Goal: Complete application form: Complete application form

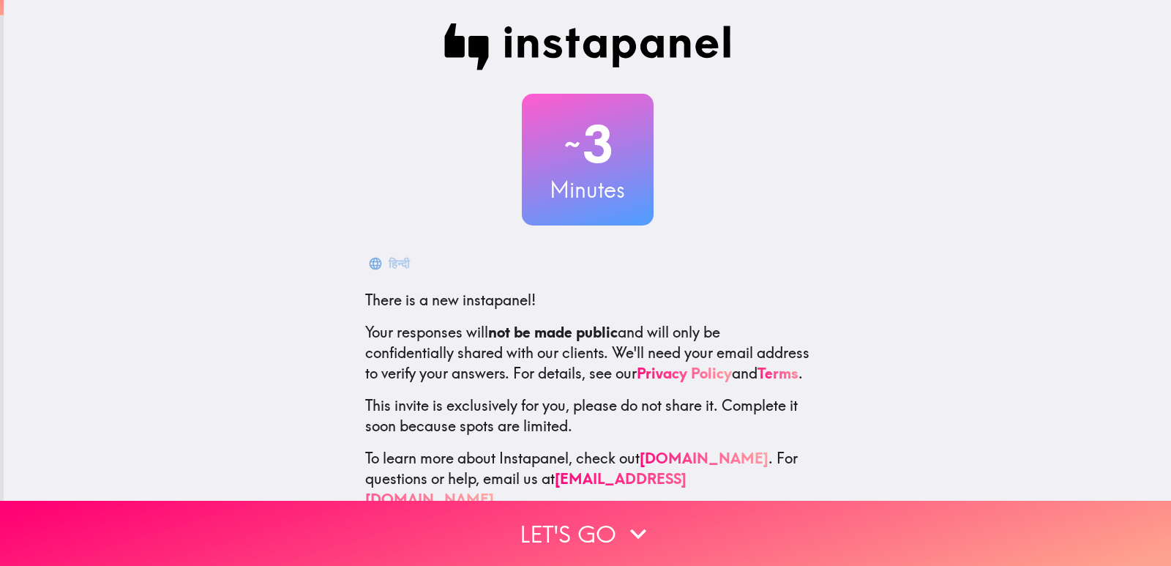
scroll to position [43, 0]
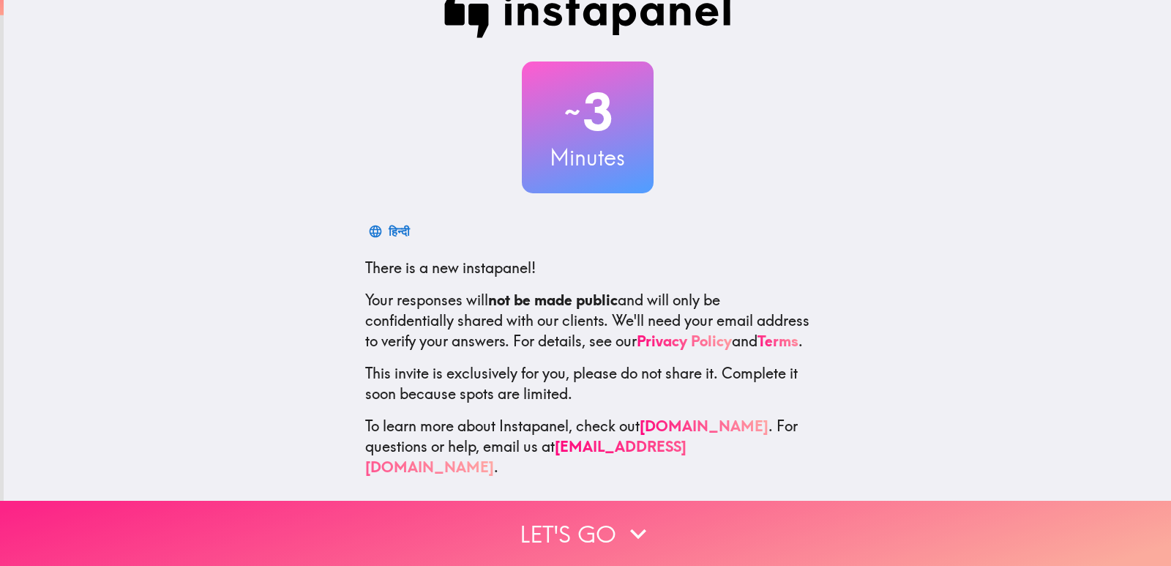
click at [622, 517] on icon "button" at bounding box center [638, 533] width 32 height 32
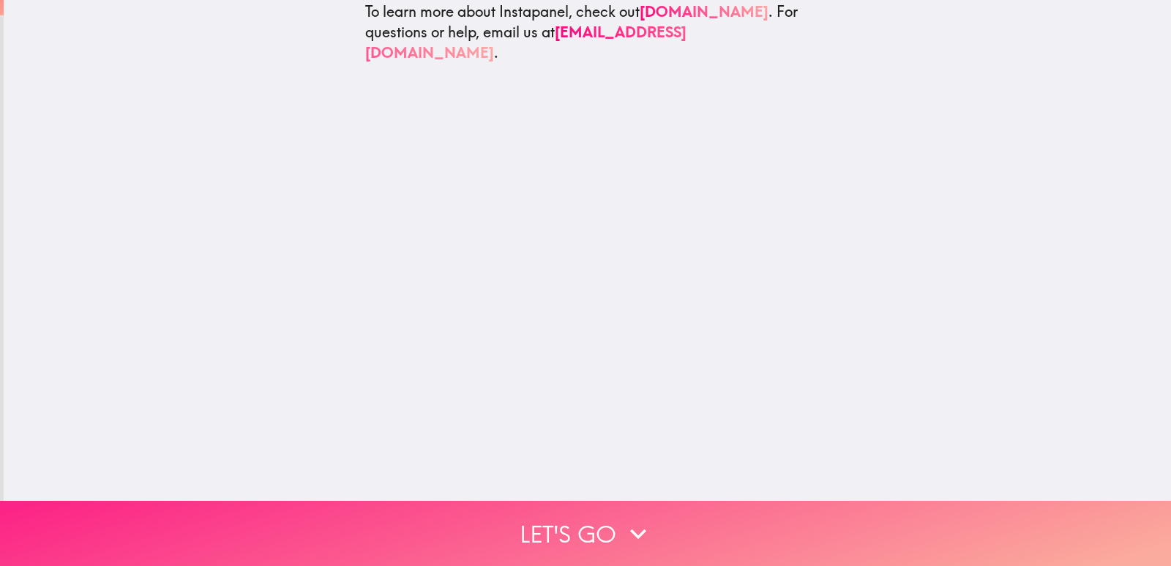
scroll to position [0, 0]
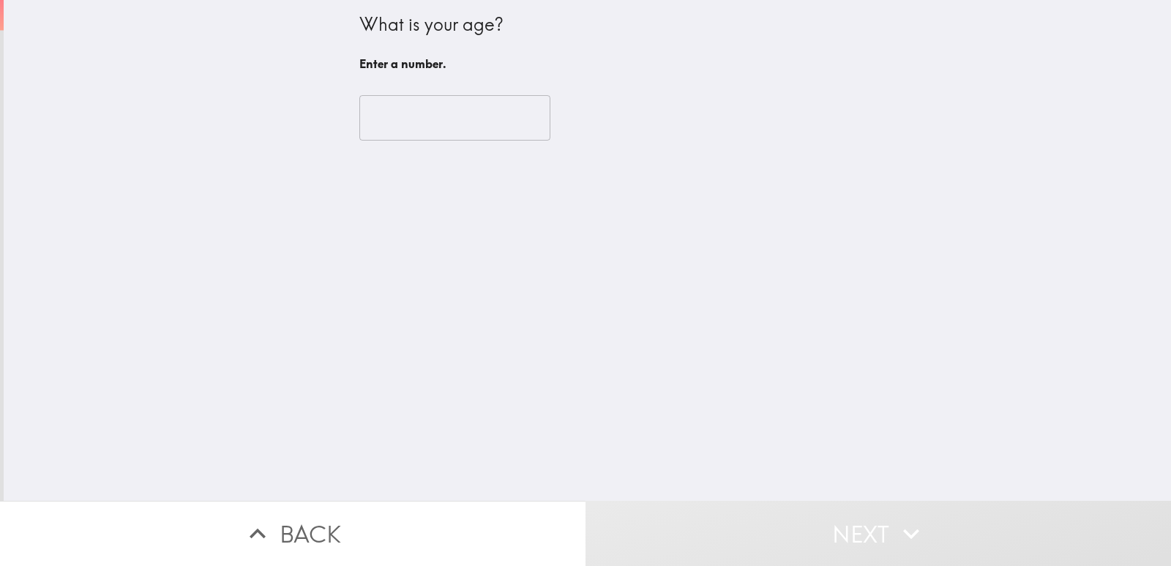
click at [475, 113] on input "number" at bounding box center [454, 117] width 191 height 45
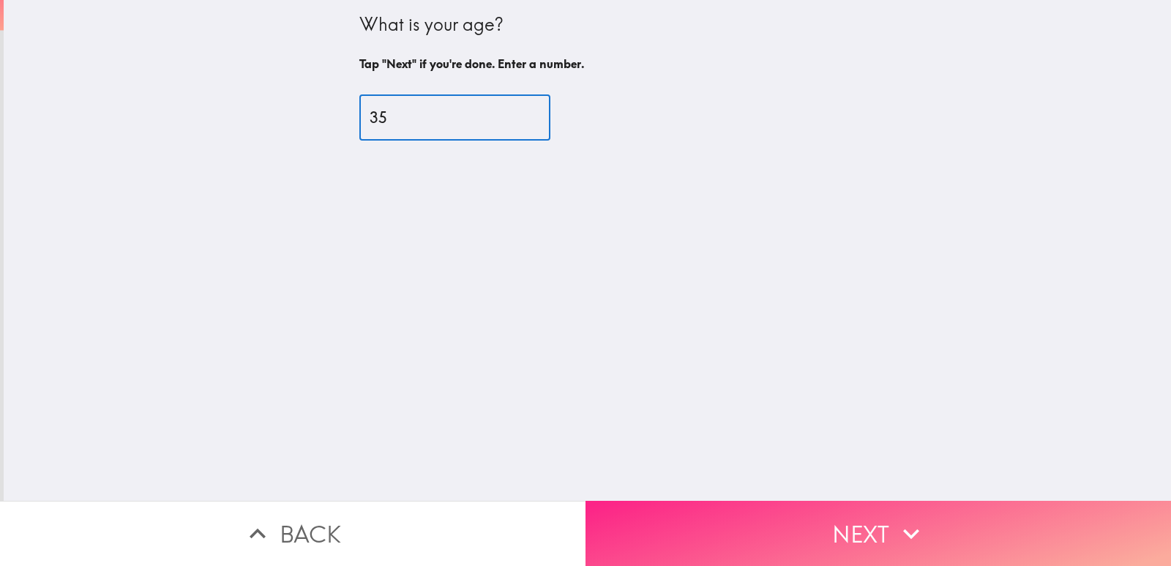
type input "35"
click at [781, 523] on button "Next" at bounding box center [879, 533] width 586 height 65
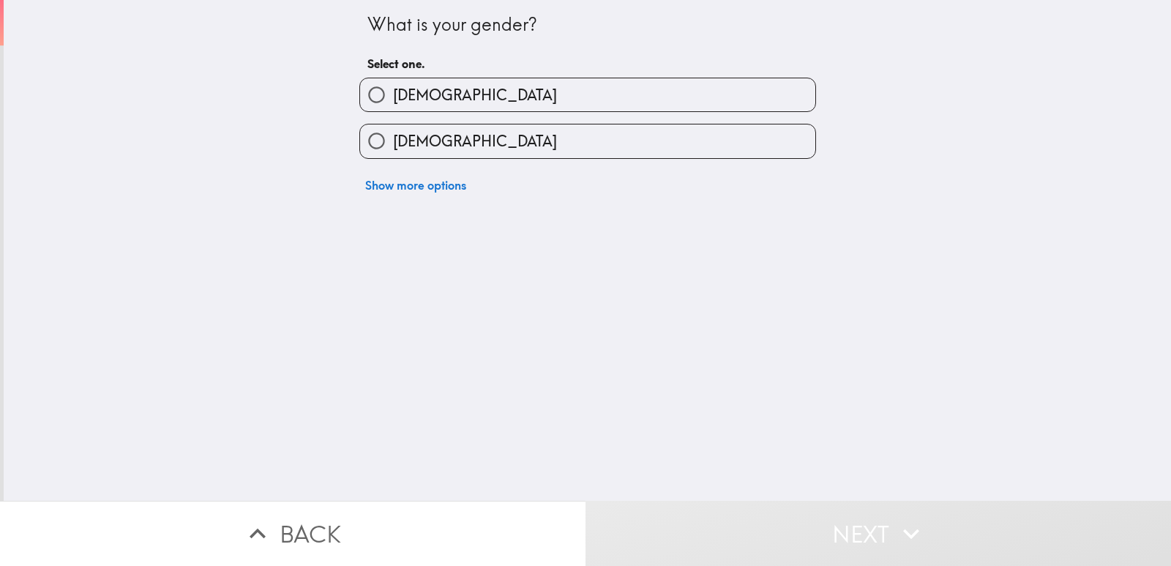
click at [583, 92] on label "[DEMOGRAPHIC_DATA]" at bounding box center [587, 94] width 455 height 33
click at [393, 92] on input "[DEMOGRAPHIC_DATA]" at bounding box center [376, 94] width 33 height 33
radio input "true"
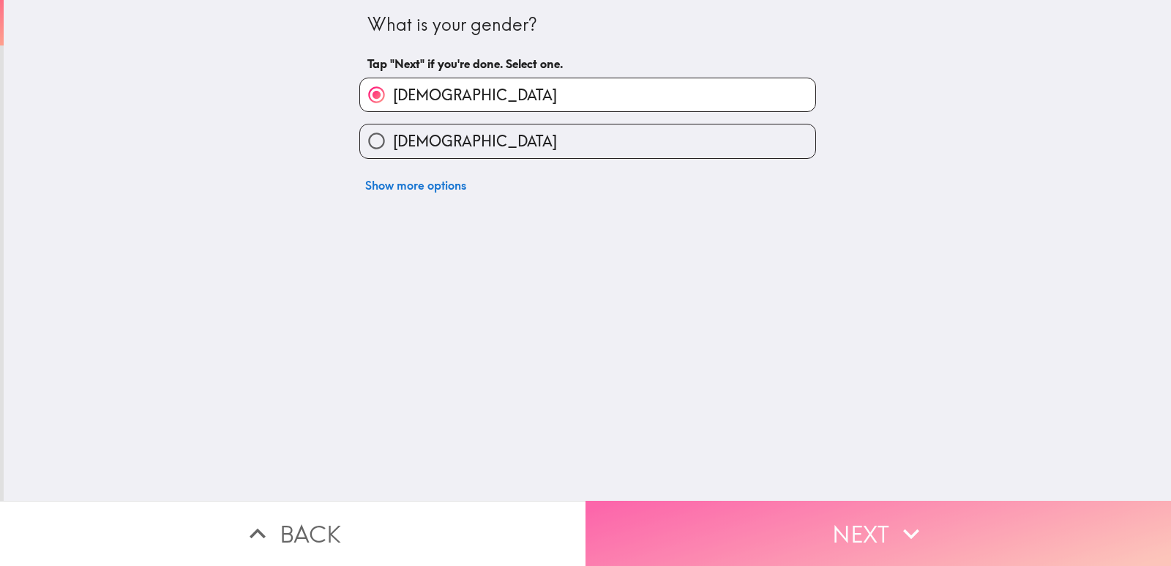
click at [772, 512] on button "Next" at bounding box center [879, 533] width 586 height 65
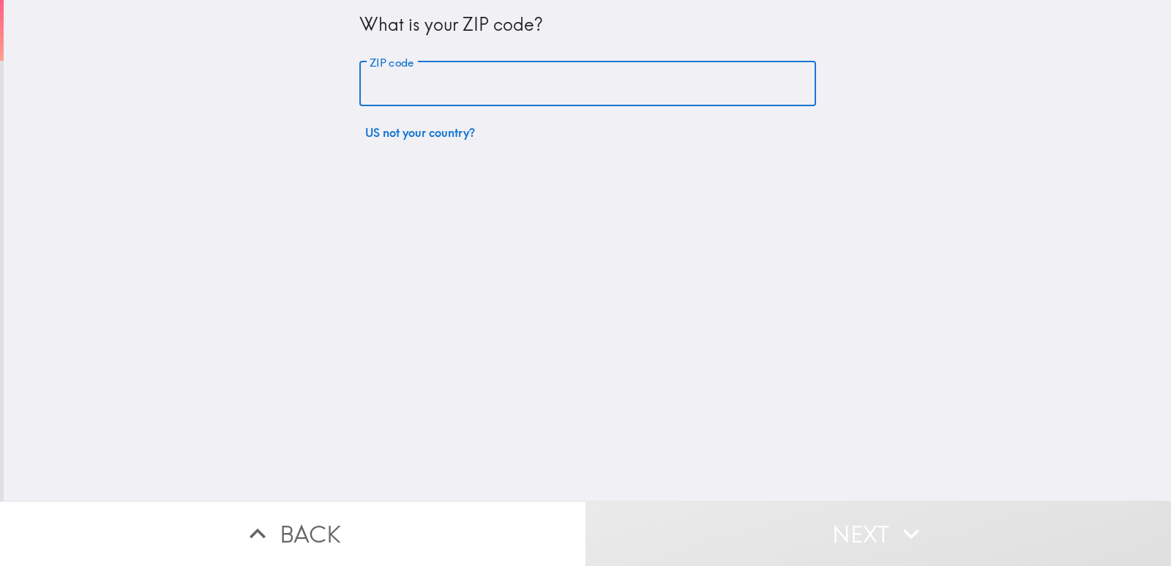
click at [509, 88] on input "ZIP code" at bounding box center [587, 83] width 457 height 45
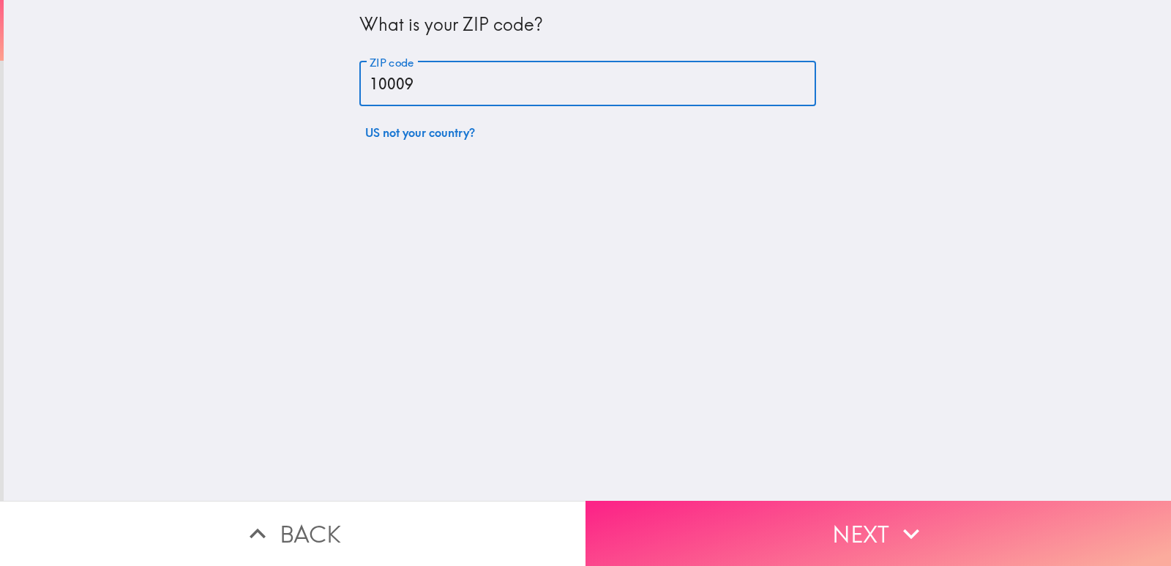
type input "10009"
click at [777, 534] on button "Next" at bounding box center [879, 533] width 586 height 65
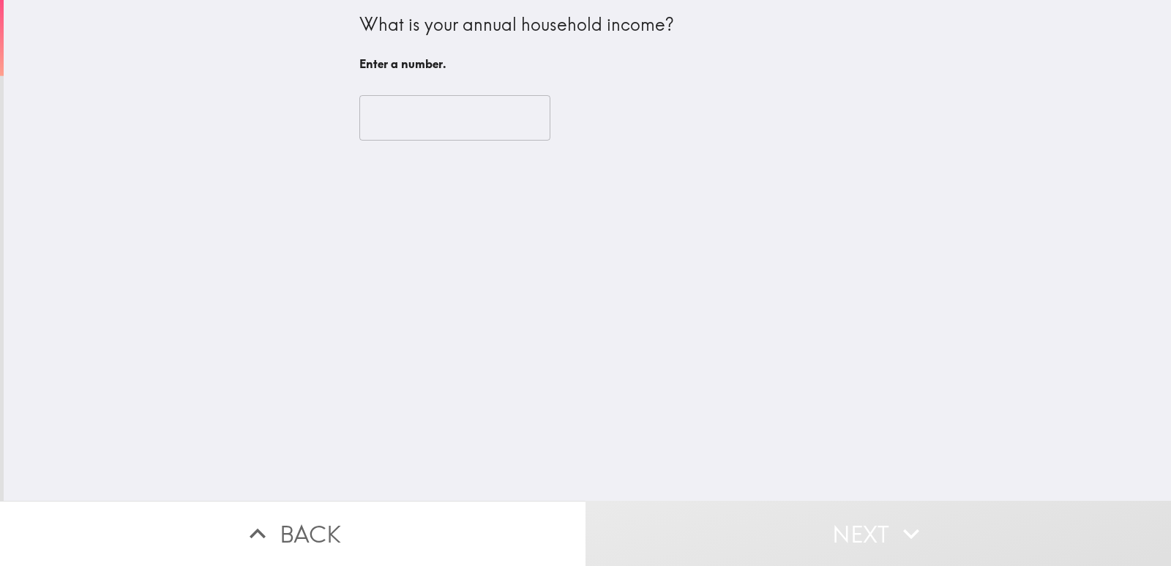
click at [469, 121] on input "number" at bounding box center [454, 117] width 191 height 45
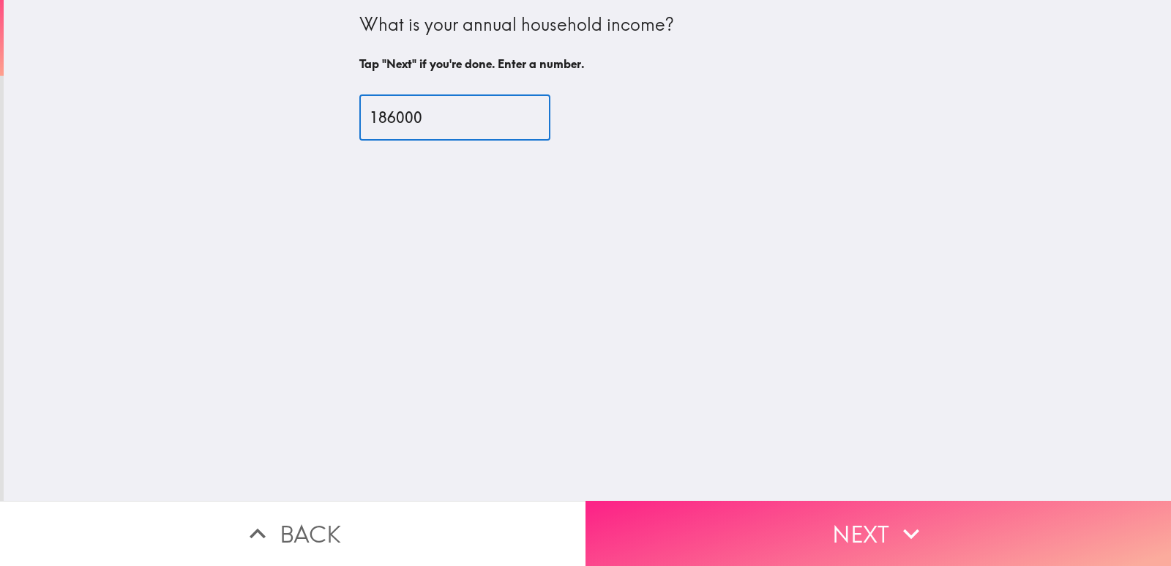
type input "186000"
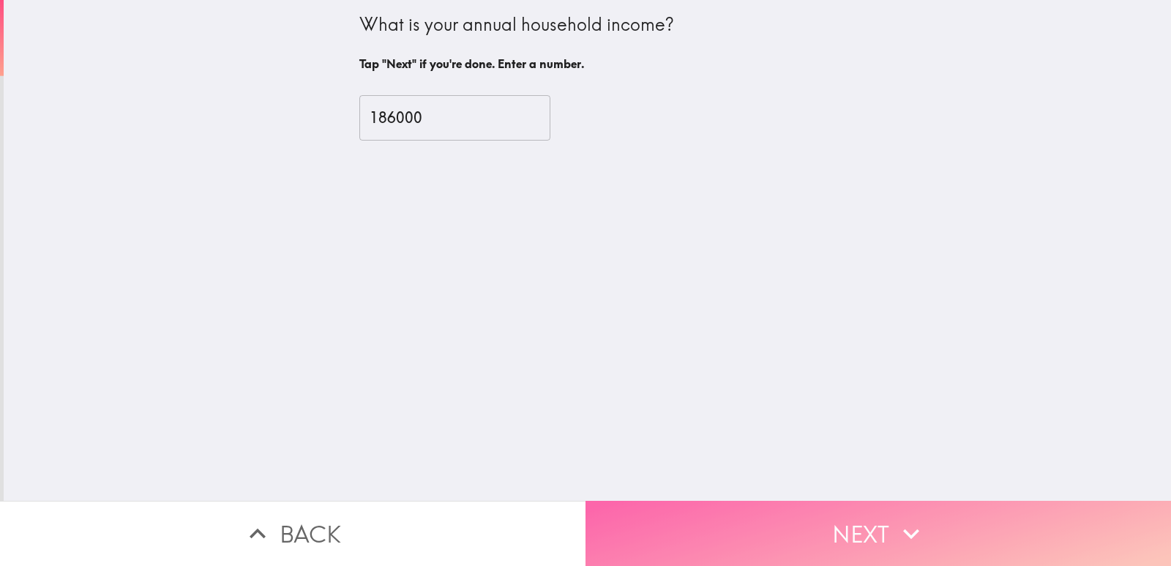
click at [724, 520] on button "Next" at bounding box center [879, 533] width 586 height 65
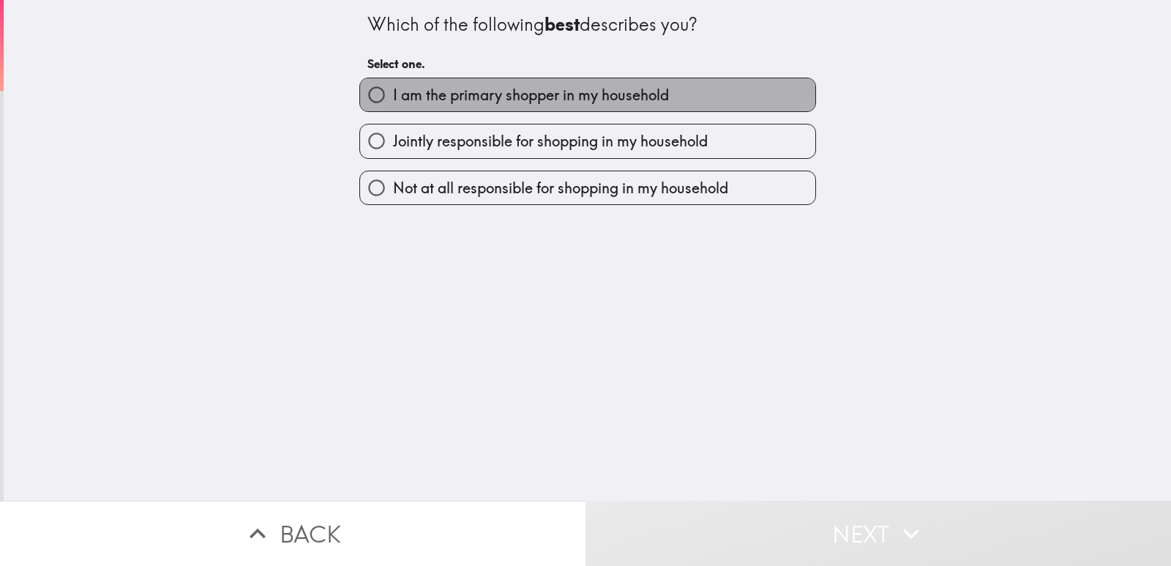
click at [599, 88] on span "I am the primary shopper in my household" at bounding box center [531, 95] width 276 height 20
click at [393, 88] on input "I am the primary shopper in my household" at bounding box center [376, 94] width 33 height 33
radio input "true"
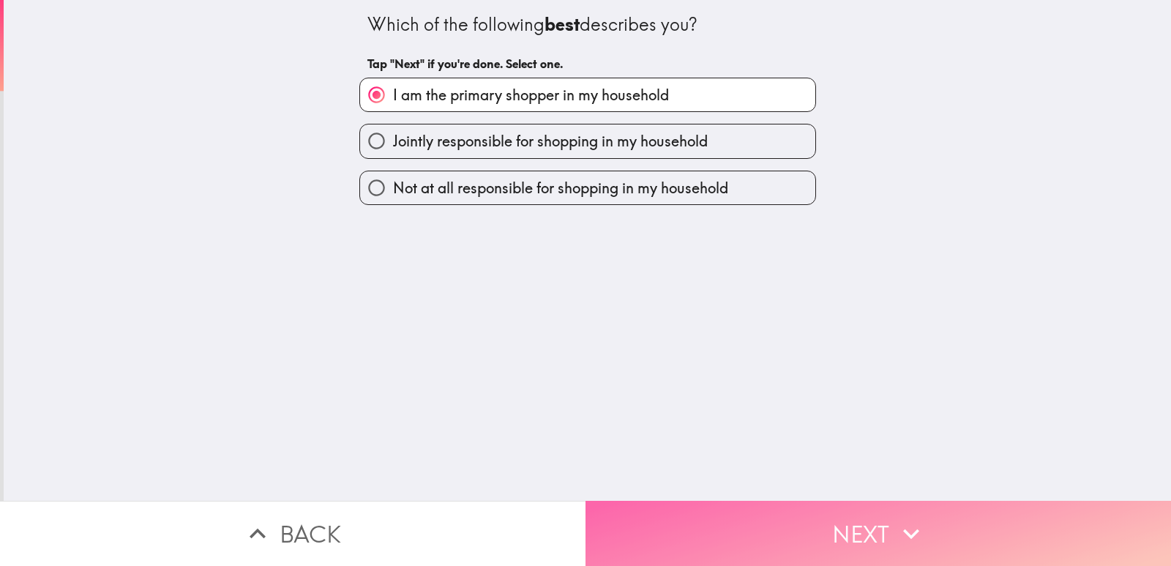
click at [766, 517] on button "Next" at bounding box center [879, 533] width 586 height 65
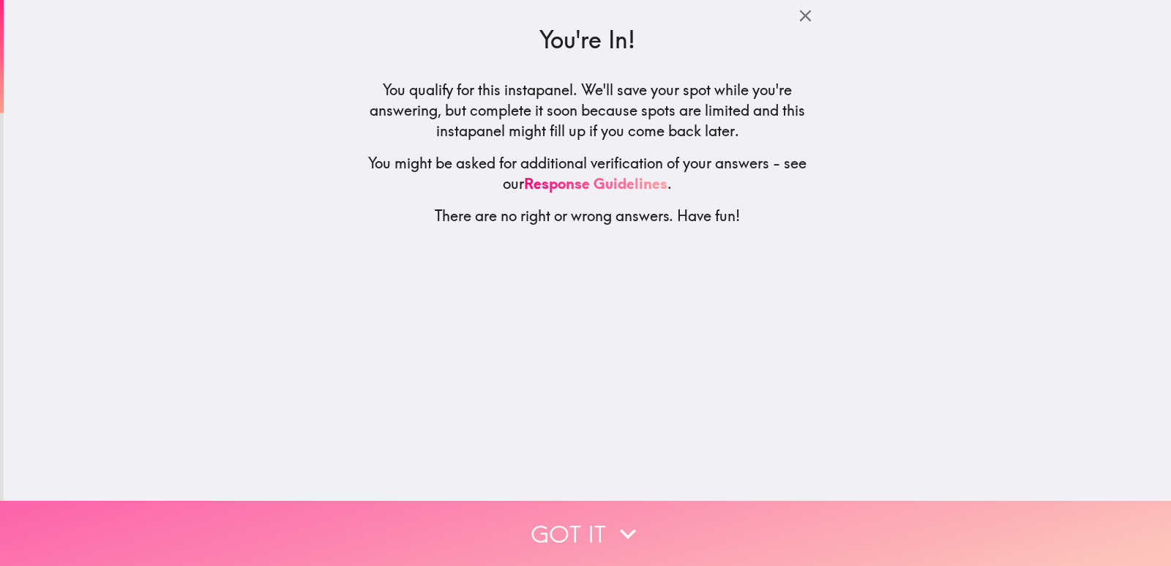
click at [766, 517] on button "Got it" at bounding box center [585, 533] width 1171 height 65
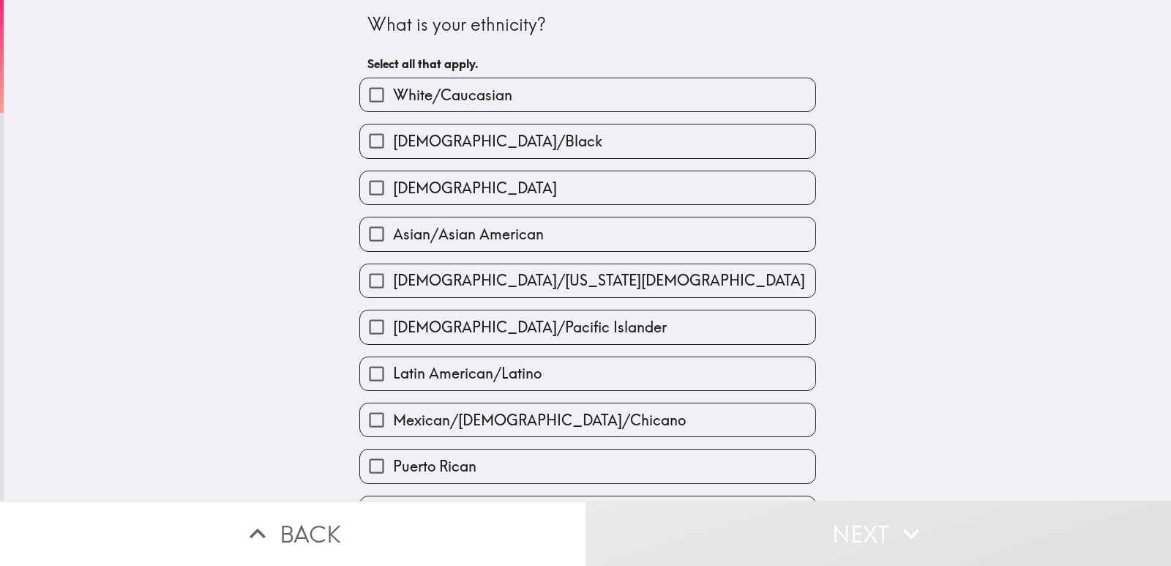
click at [620, 188] on label "[DEMOGRAPHIC_DATA]" at bounding box center [587, 187] width 455 height 33
click at [393, 188] on input "[DEMOGRAPHIC_DATA]" at bounding box center [376, 187] width 33 height 33
checkbox input "true"
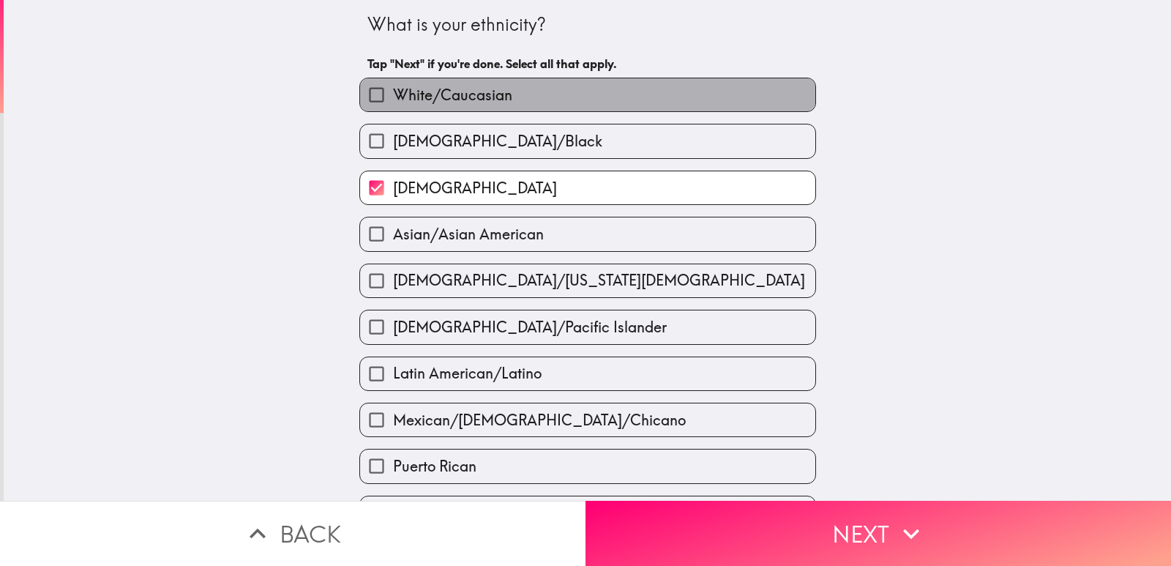
click at [593, 100] on label "White/Caucasian" at bounding box center [587, 94] width 455 height 33
click at [393, 100] on input "White/Caucasian" at bounding box center [376, 94] width 33 height 33
checkbox input "true"
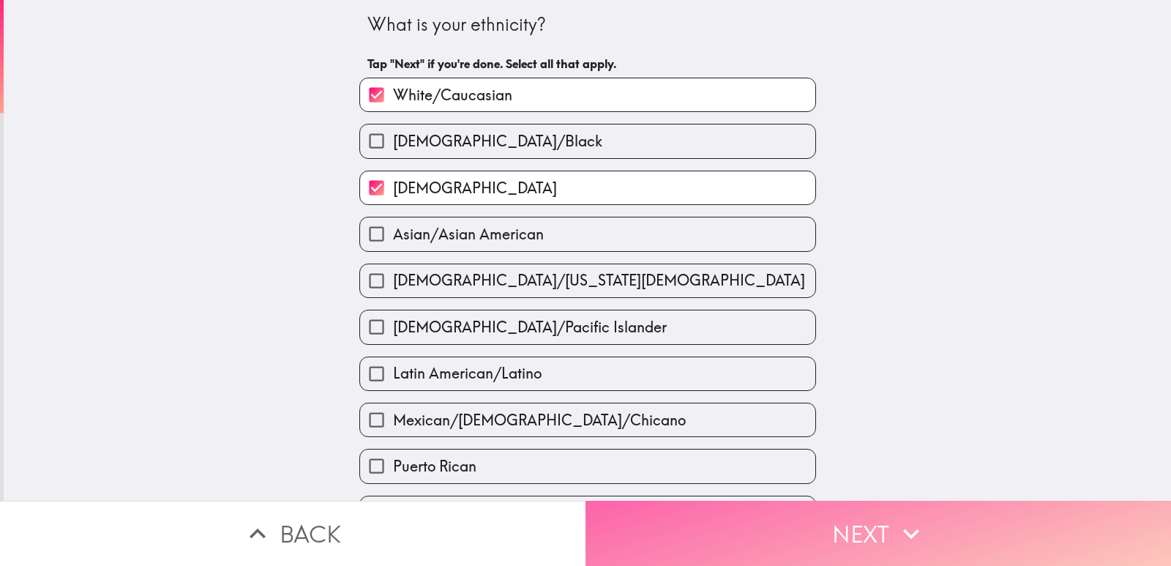
click at [801, 535] on button "Next" at bounding box center [879, 533] width 586 height 65
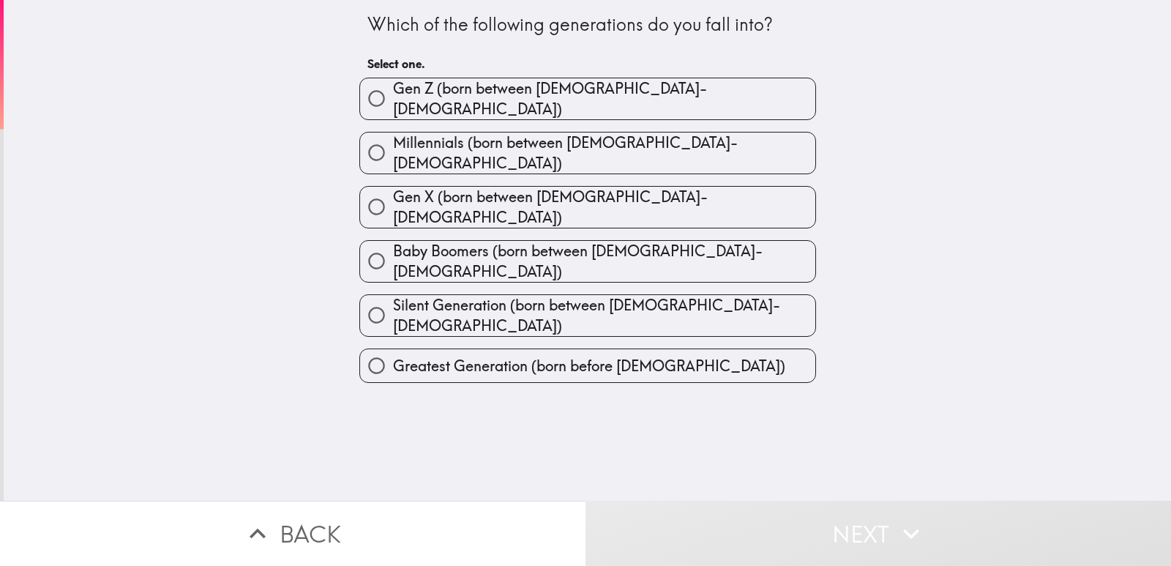
click at [701, 133] on label "Millennials (born between [DEMOGRAPHIC_DATA]-[DEMOGRAPHIC_DATA])" at bounding box center [587, 152] width 455 height 41
click at [393, 136] on input "Millennials (born between [DEMOGRAPHIC_DATA]-[DEMOGRAPHIC_DATA])" at bounding box center [376, 152] width 33 height 33
radio input "true"
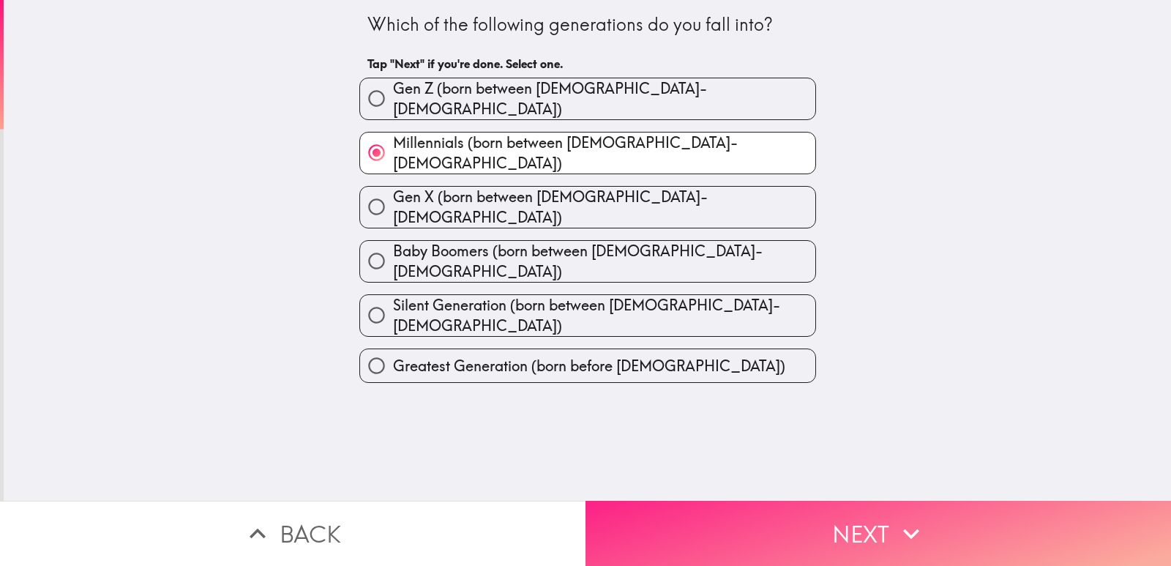
click at [827, 525] on button "Next" at bounding box center [879, 533] width 586 height 65
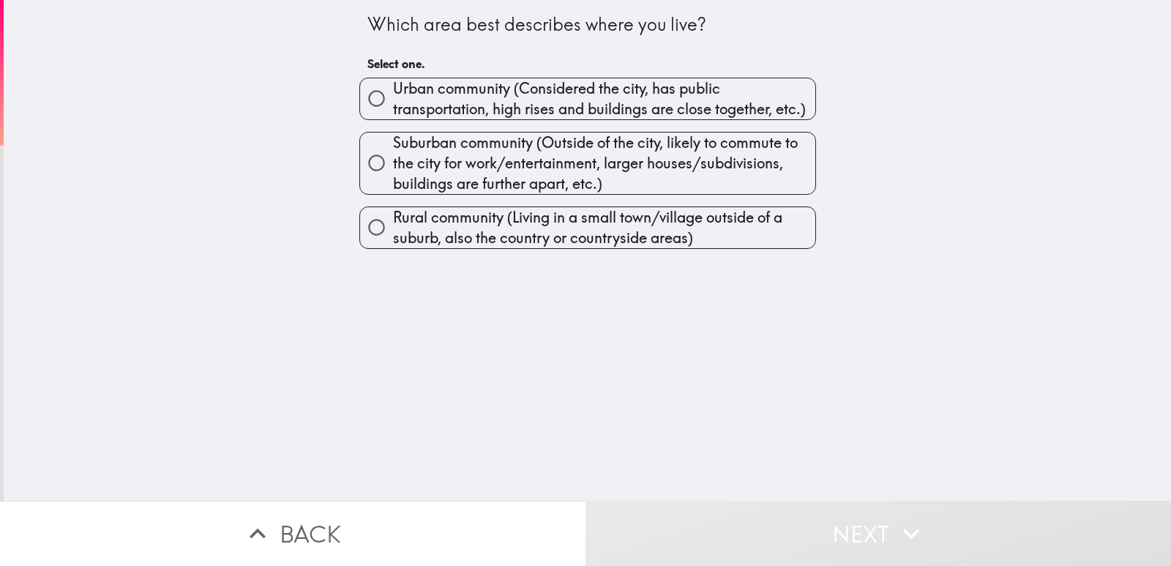
click at [641, 113] on span "Urban community (Considered the city, has public transportation, high rises and…" at bounding box center [604, 98] width 422 height 41
click at [393, 113] on input "Urban community (Considered the city, has public transportation, high rises and…" at bounding box center [376, 98] width 33 height 33
radio input "true"
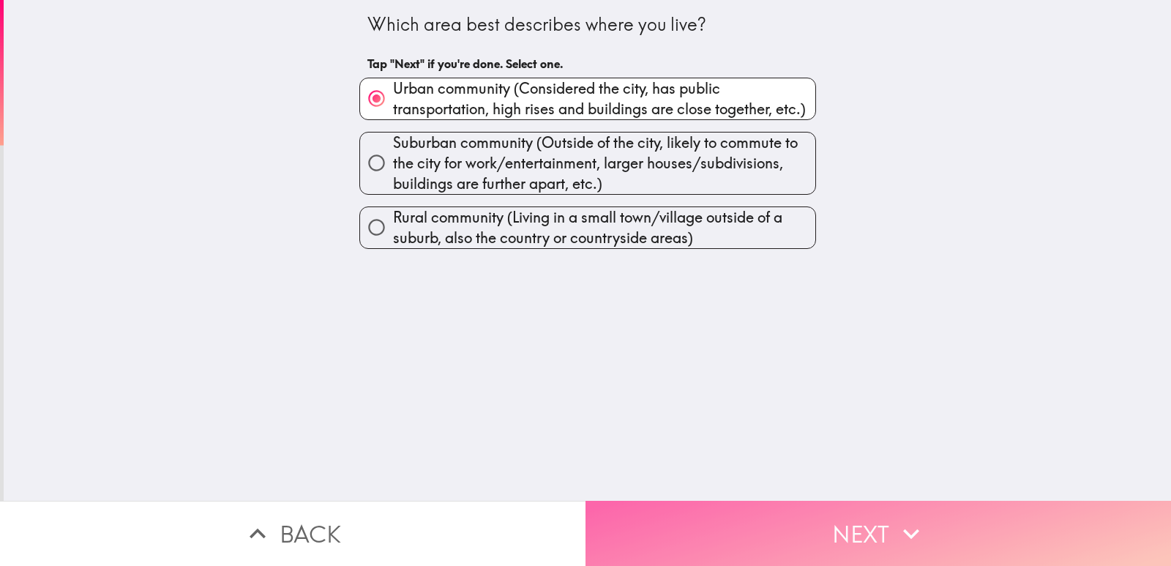
click at [818, 503] on button "Next" at bounding box center [879, 533] width 586 height 65
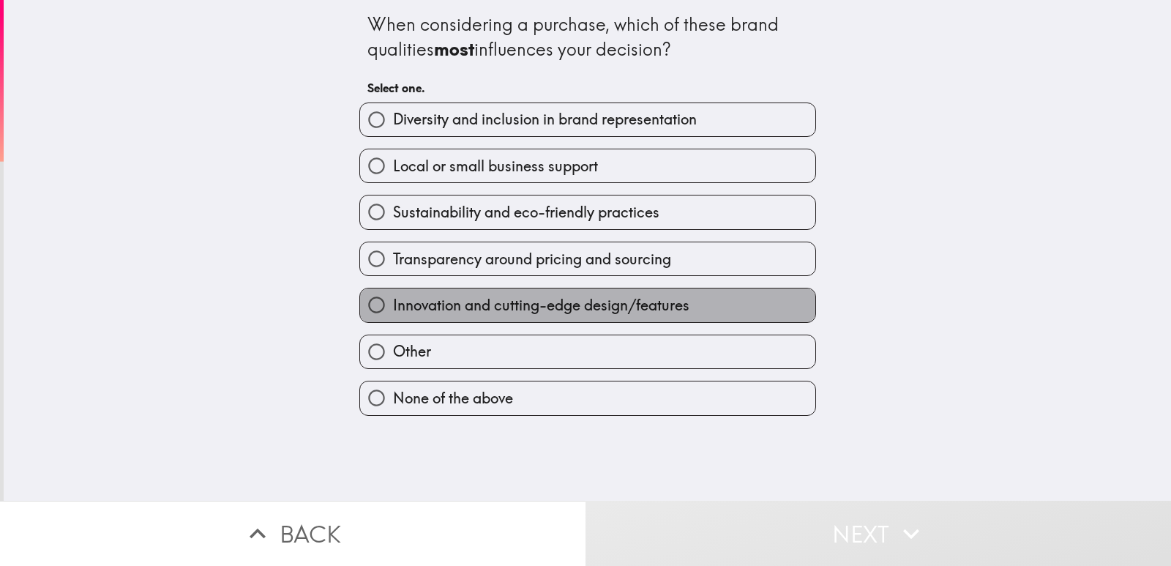
click at [749, 303] on label "Innovation and cutting-edge design/features" at bounding box center [587, 304] width 455 height 33
click at [393, 303] on input "Innovation and cutting-edge design/features" at bounding box center [376, 304] width 33 height 33
radio input "true"
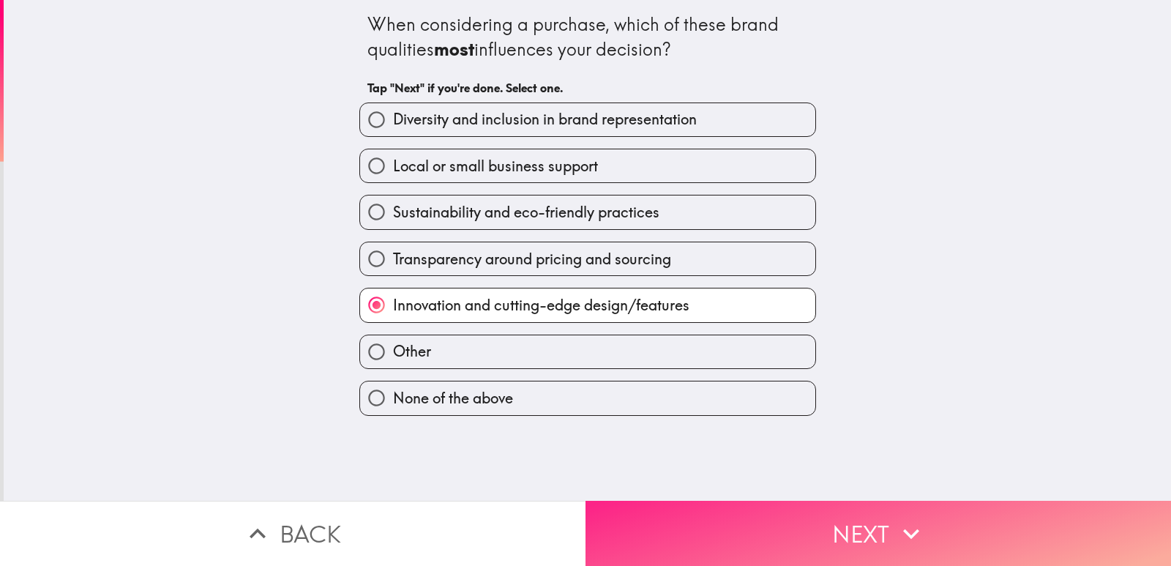
click at [850, 501] on button "Next" at bounding box center [879, 533] width 586 height 65
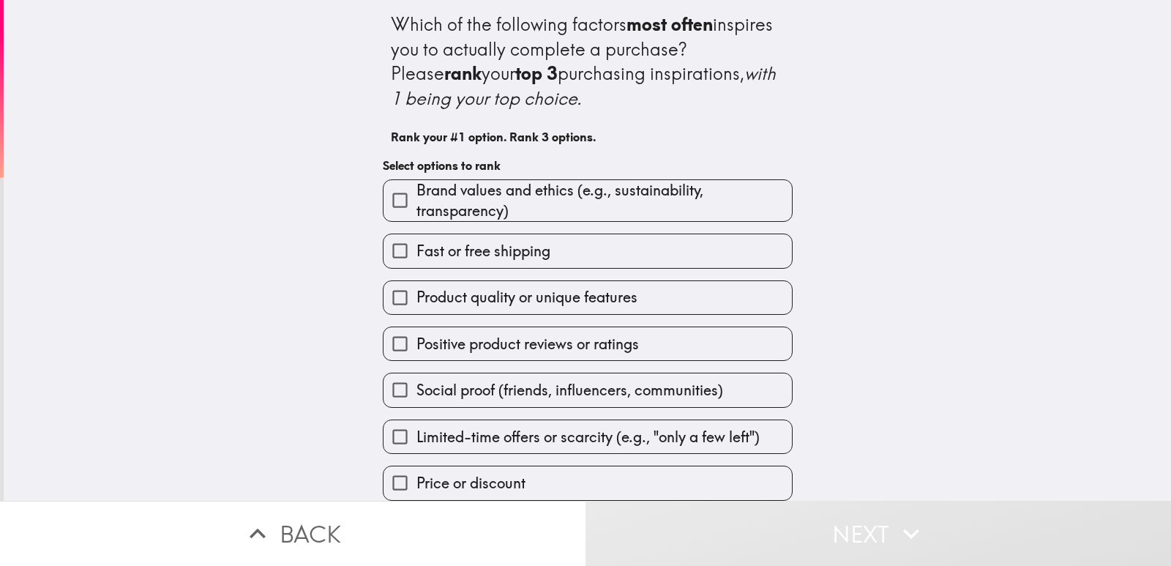
scroll to position [11, 0]
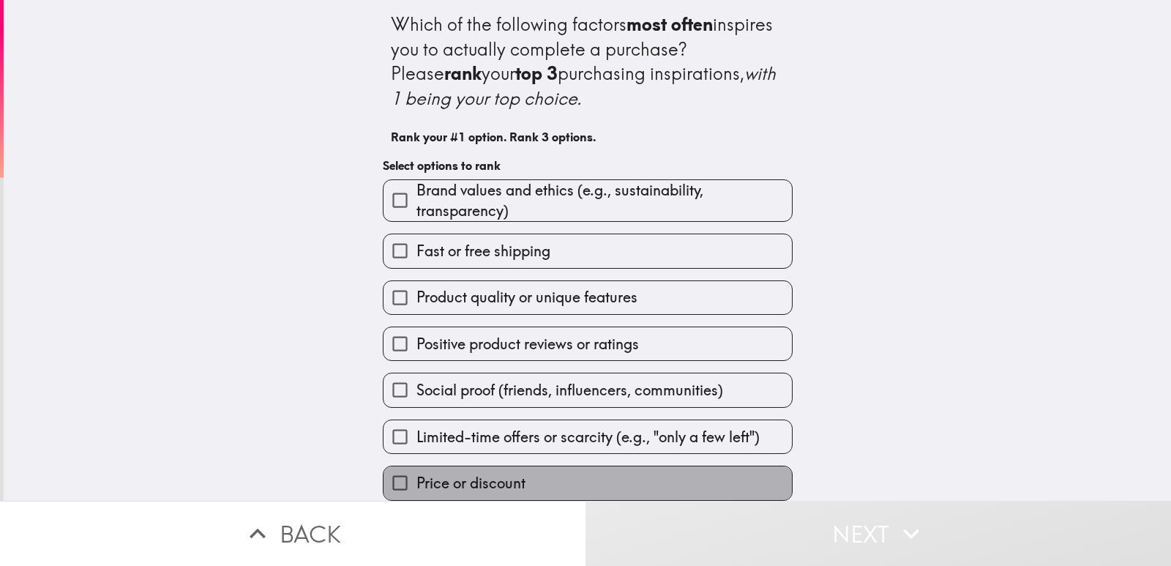
click at [645, 466] on label "Price or discount" at bounding box center [588, 482] width 408 height 33
click at [416, 466] on input "Price or discount" at bounding box center [400, 482] width 33 height 33
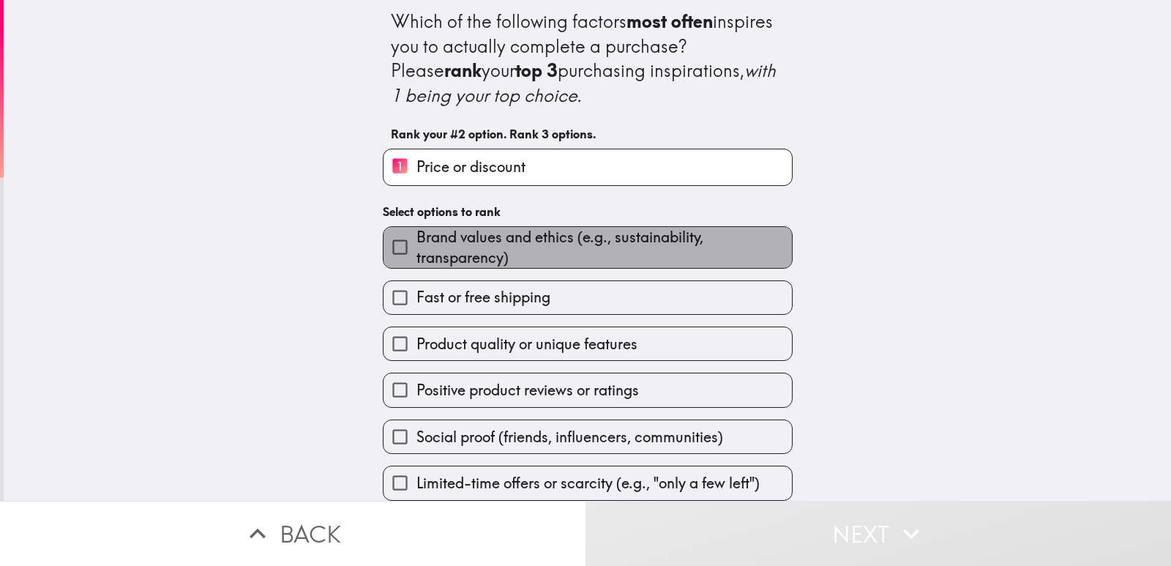
click at [632, 243] on span "Brand values and ethics (e.g., sustainability, transparency)" at bounding box center [603, 247] width 375 height 41
click at [416, 243] on input "Brand values and ethics (e.g., sustainability, transparency)" at bounding box center [400, 247] width 33 height 33
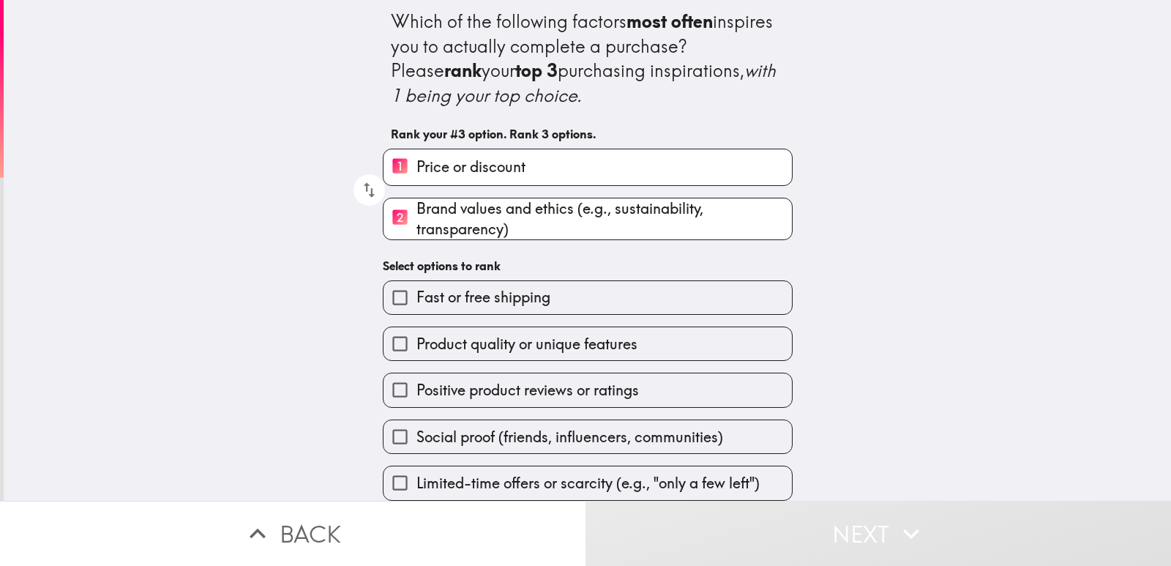
click at [644, 317] on div "Product quality or unique features" at bounding box center [582, 338] width 422 height 46
click at [647, 330] on label "Product quality or unique features" at bounding box center [588, 343] width 408 height 33
click at [416, 330] on input "Product quality or unique features" at bounding box center [400, 343] width 33 height 33
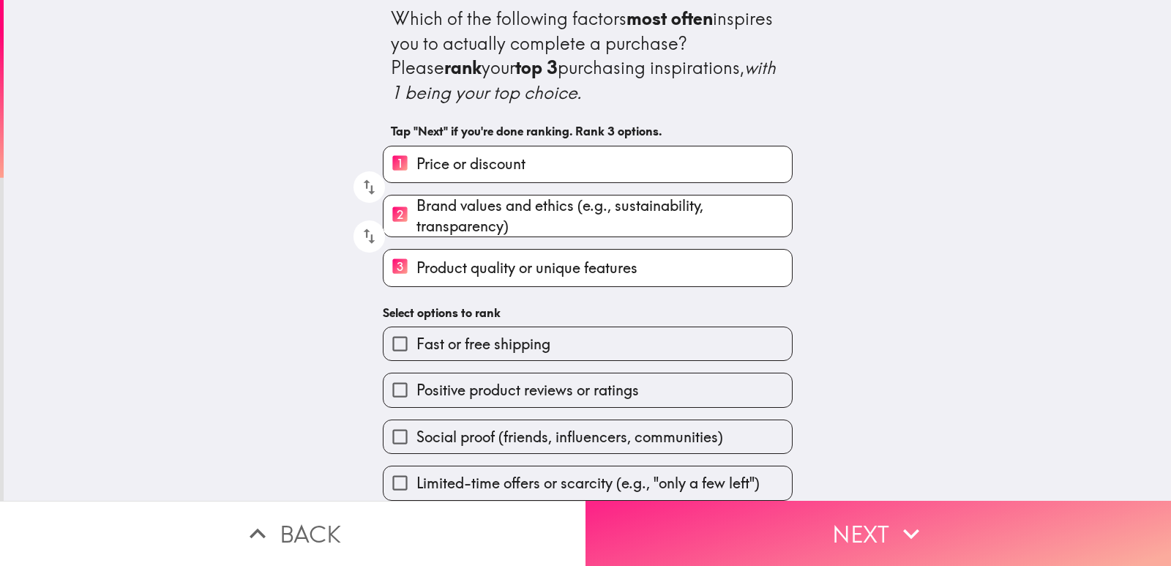
click at [903, 531] on icon "button" at bounding box center [911, 533] width 32 height 32
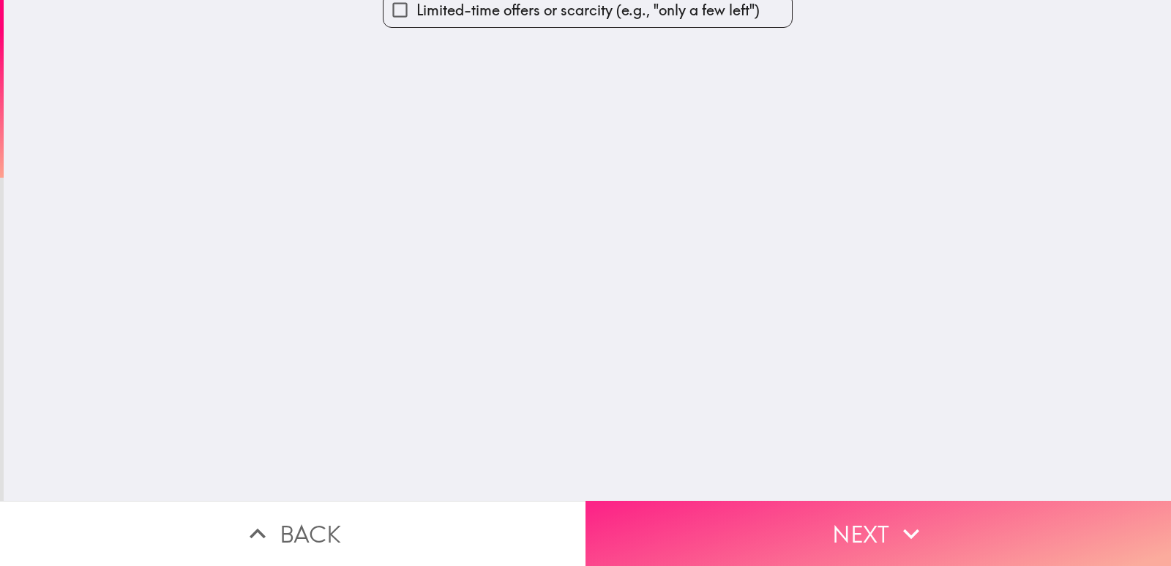
scroll to position [0, 0]
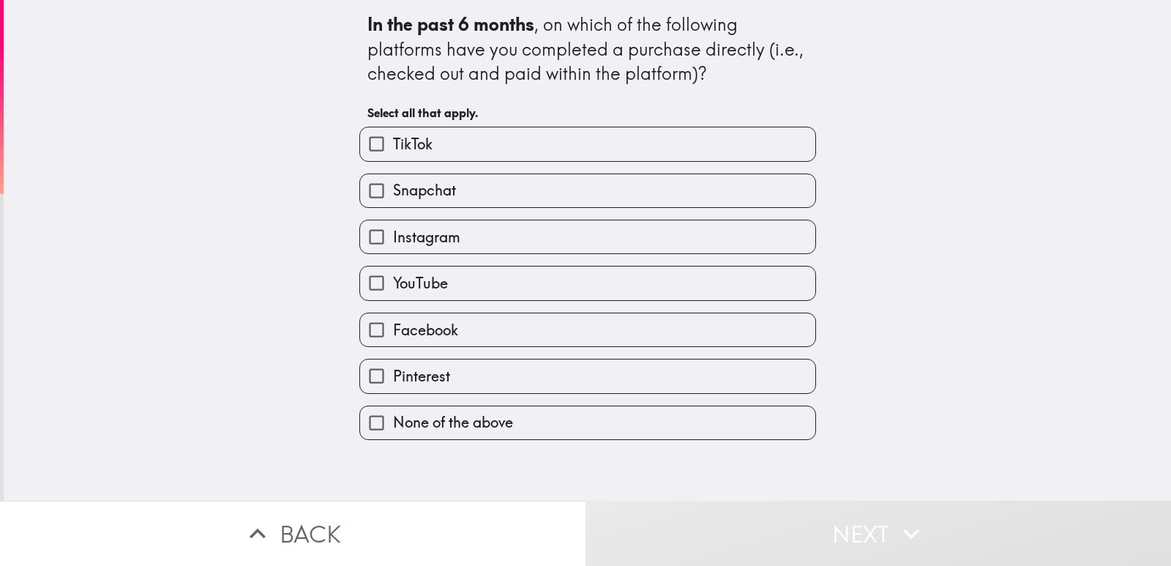
click at [708, 150] on label "TikTok" at bounding box center [587, 143] width 455 height 33
click at [393, 150] on input "TikTok" at bounding box center [376, 143] width 33 height 33
checkbox input "true"
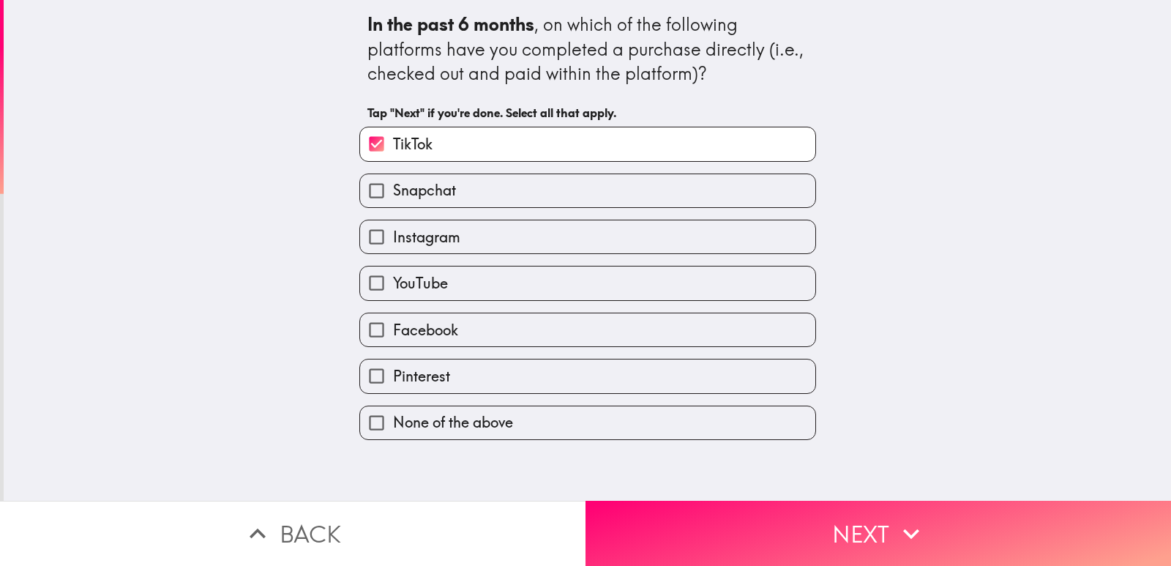
click at [674, 345] on label "Facebook" at bounding box center [587, 329] width 455 height 33
click at [393, 345] on input "Facebook" at bounding box center [376, 329] width 33 height 33
checkbox input "true"
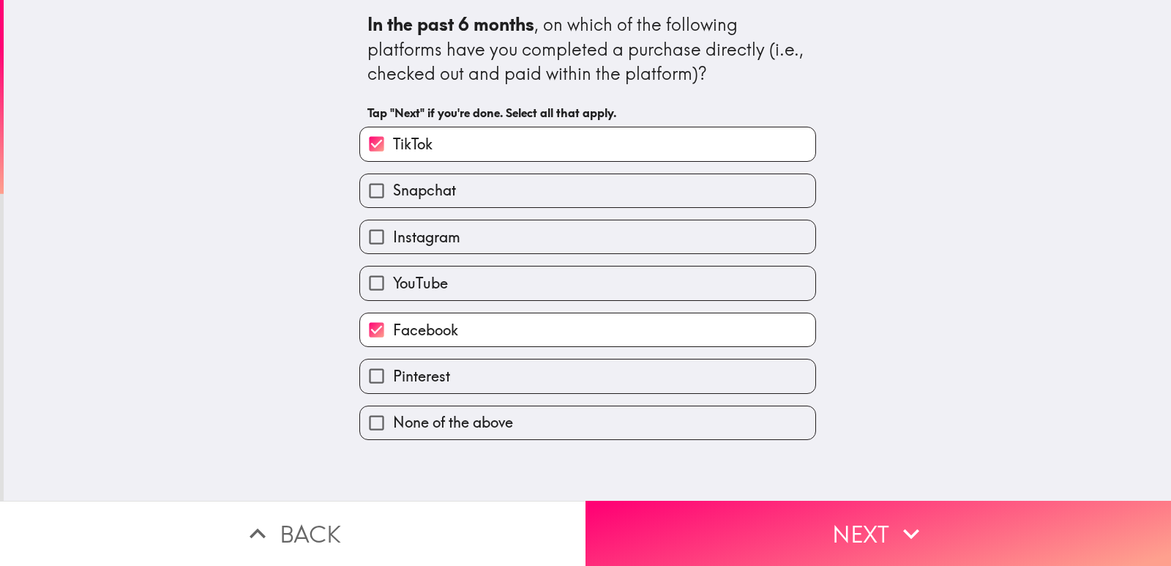
click at [669, 386] on label "Pinterest" at bounding box center [587, 375] width 455 height 33
click at [393, 386] on input "Pinterest" at bounding box center [376, 375] width 33 height 33
checkbox input "true"
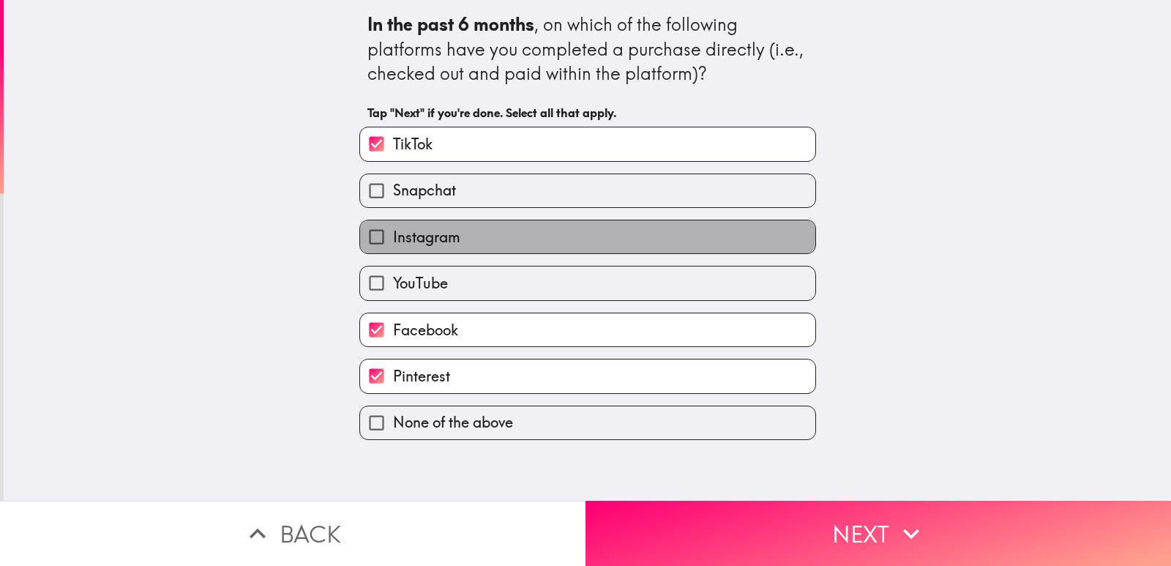
click at [637, 244] on label "Instagram" at bounding box center [587, 236] width 455 height 33
click at [393, 244] on input "Instagram" at bounding box center [376, 236] width 33 height 33
checkbox input "true"
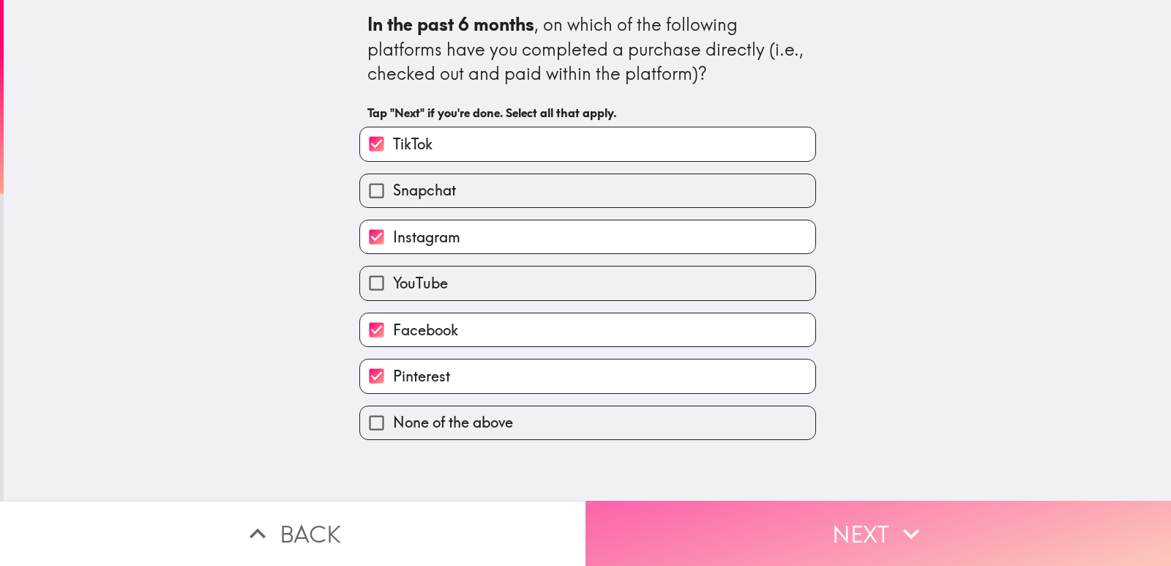
click at [782, 536] on button "Next" at bounding box center [879, 533] width 586 height 65
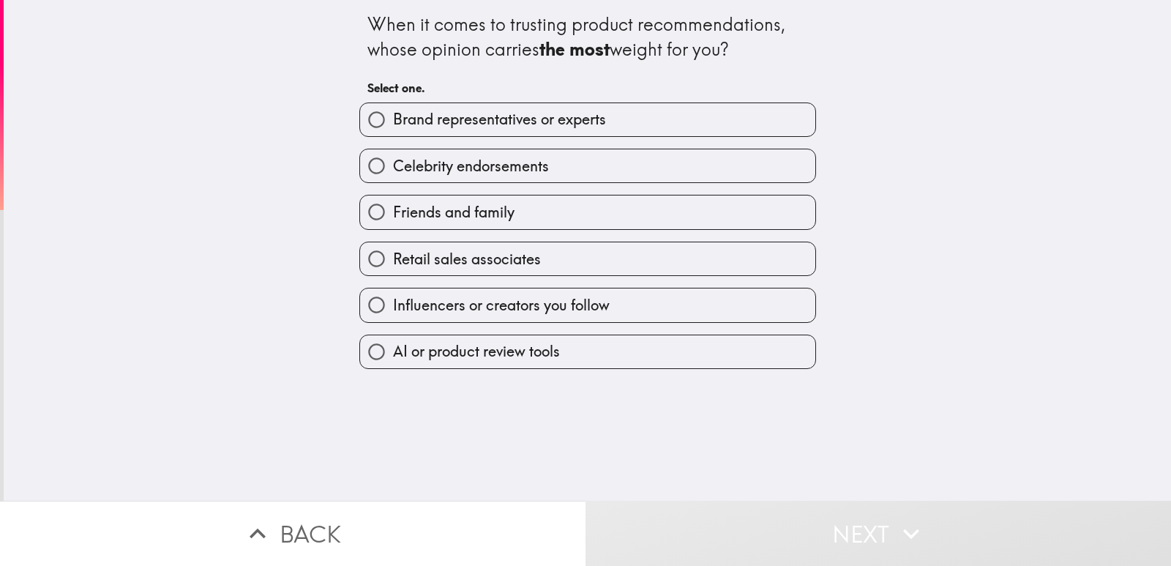
click at [643, 124] on label "Brand representatives or experts" at bounding box center [587, 119] width 455 height 33
click at [393, 124] on input "Brand representatives or experts" at bounding box center [376, 119] width 33 height 33
radio input "true"
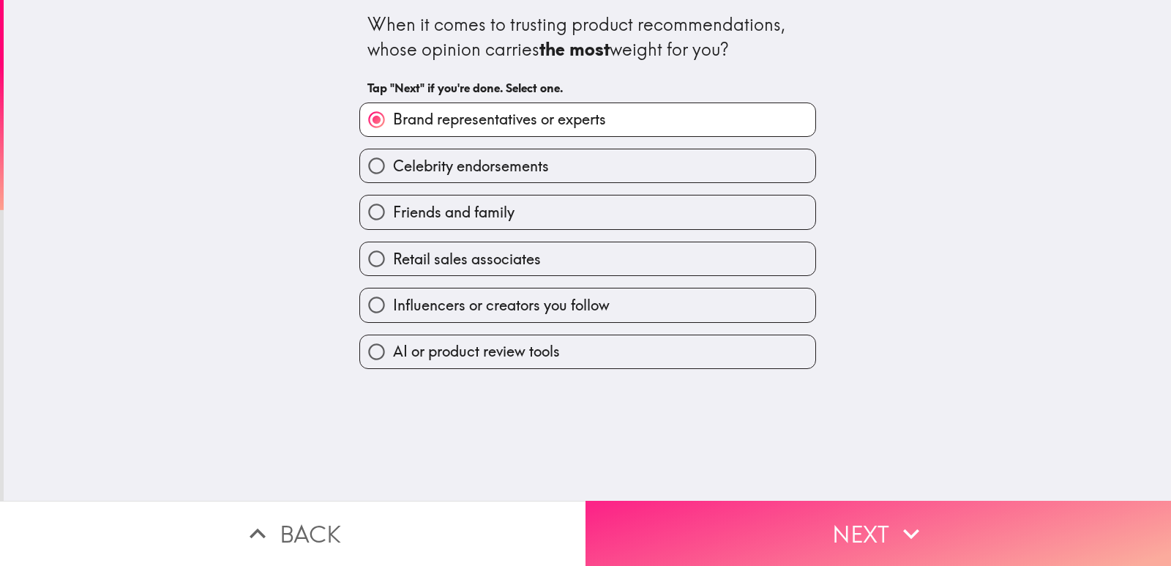
click at [794, 501] on button "Next" at bounding box center [879, 533] width 586 height 65
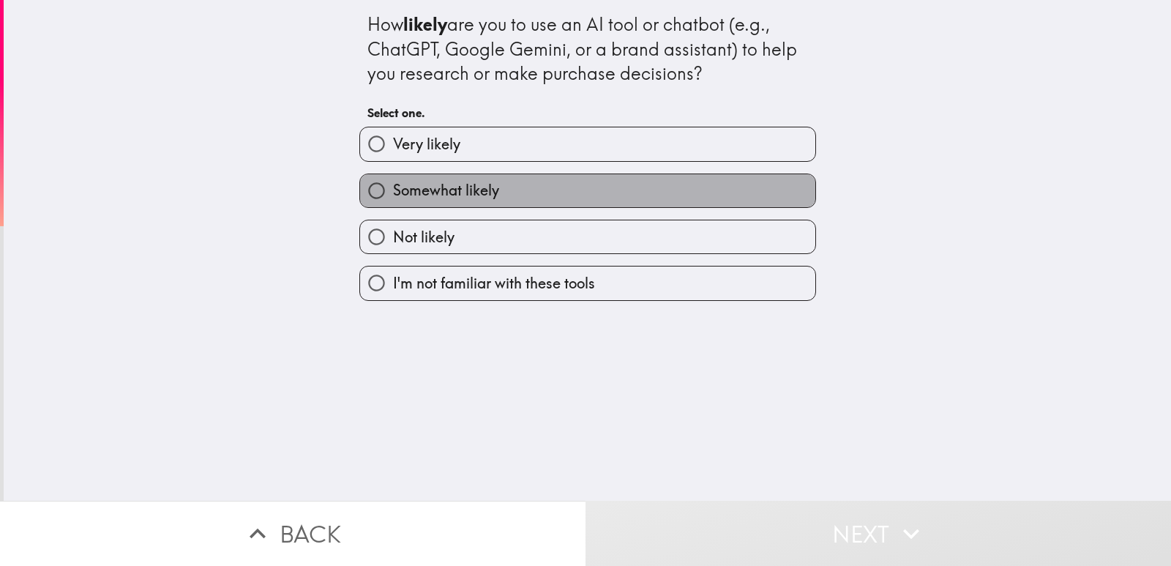
click at [637, 180] on label "Somewhat likely" at bounding box center [587, 190] width 455 height 33
click at [393, 180] on input "Somewhat likely" at bounding box center [376, 190] width 33 height 33
radio input "true"
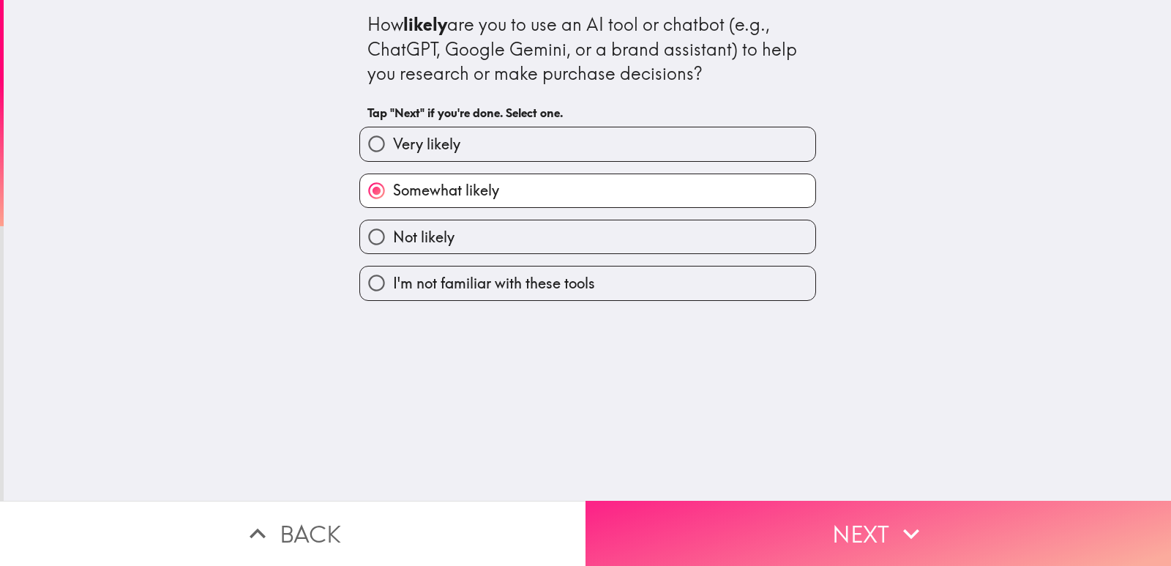
click at [799, 517] on button "Next" at bounding box center [879, 533] width 586 height 65
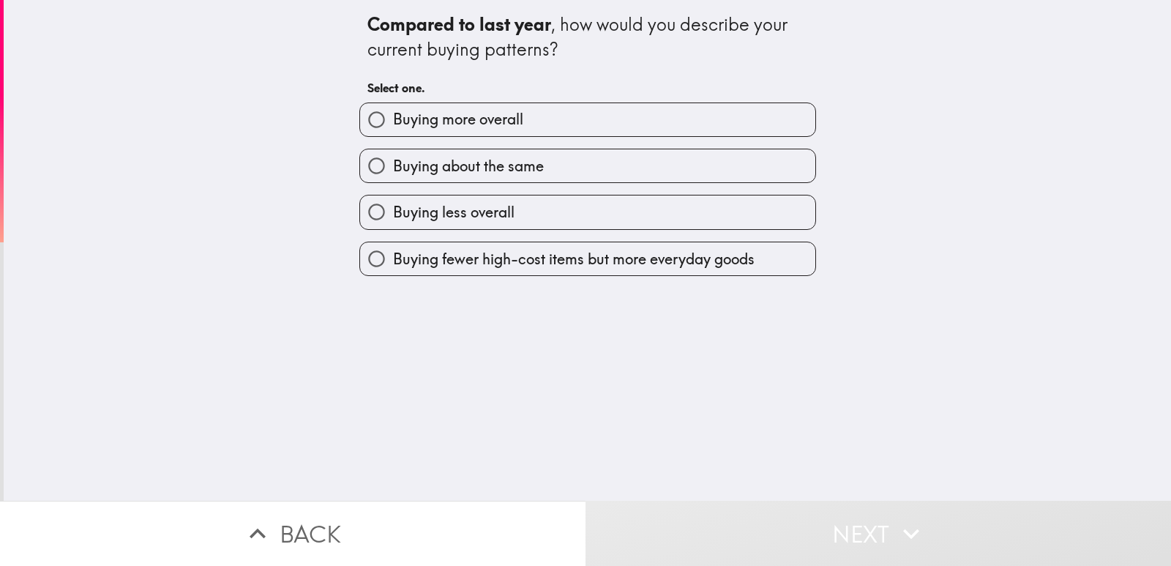
click at [595, 135] on label "Buying more overall" at bounding box center [587, 119] width 455 height 33
click at [393, 135] on input "Buying more overall" at bounding box center [376, 119] width 33 height 33
radio input "true"
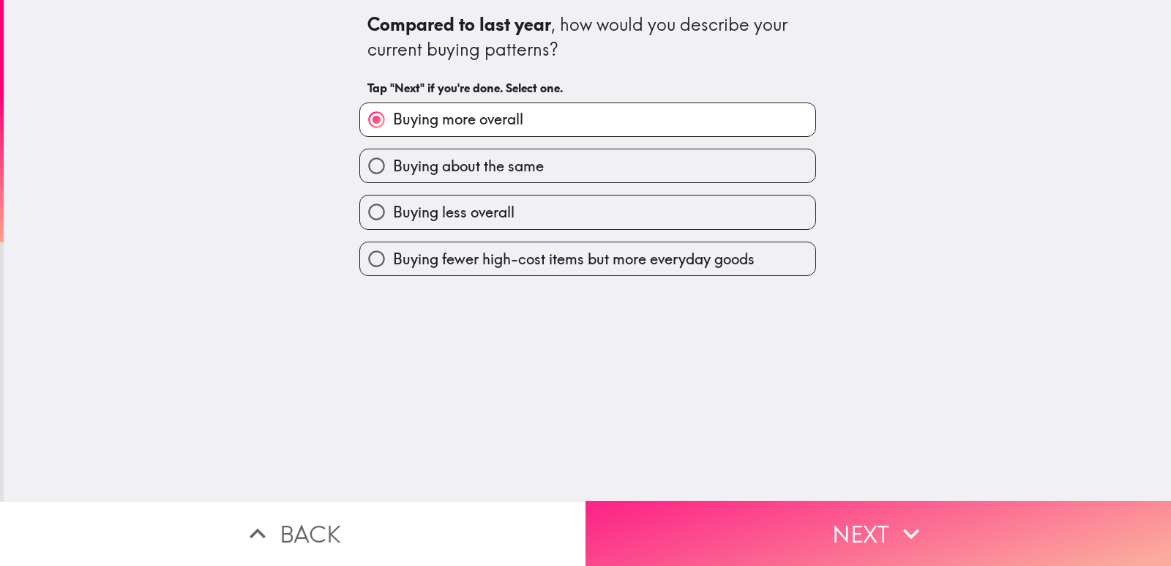
click at [783, 515] on button "Next" at bounding box center [879, 533] width 586 height 65
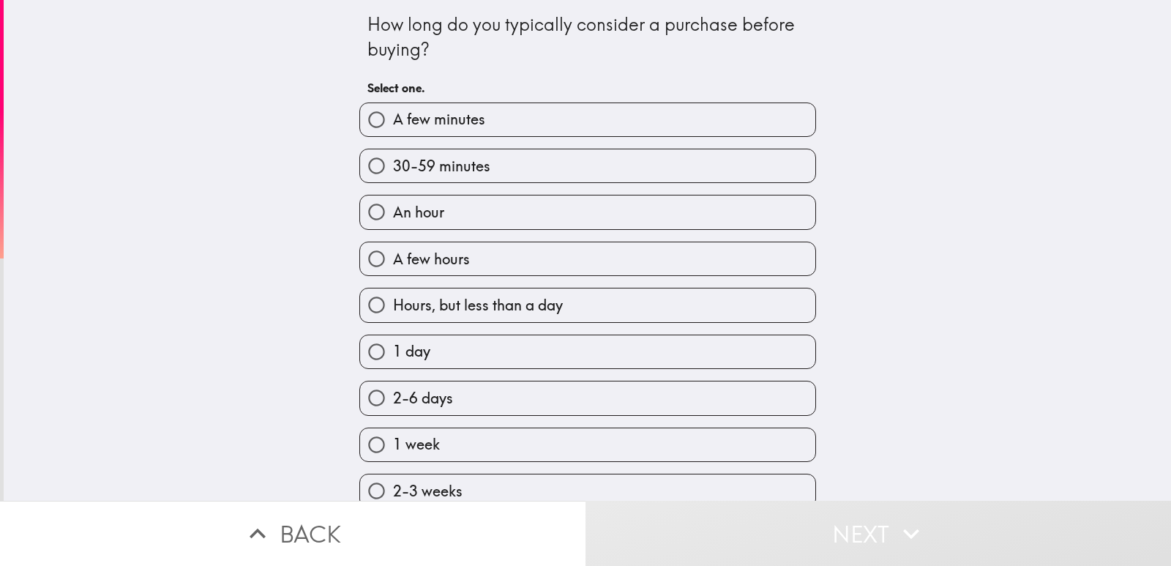
click at [708, 474] on label "2-3 weeks" at bounding box center [587, 490] width 455 height 33
click at [393, 474] on input "2-3 weeks" at bounding box center [376, 490] width 33 height 33
radio input "true"
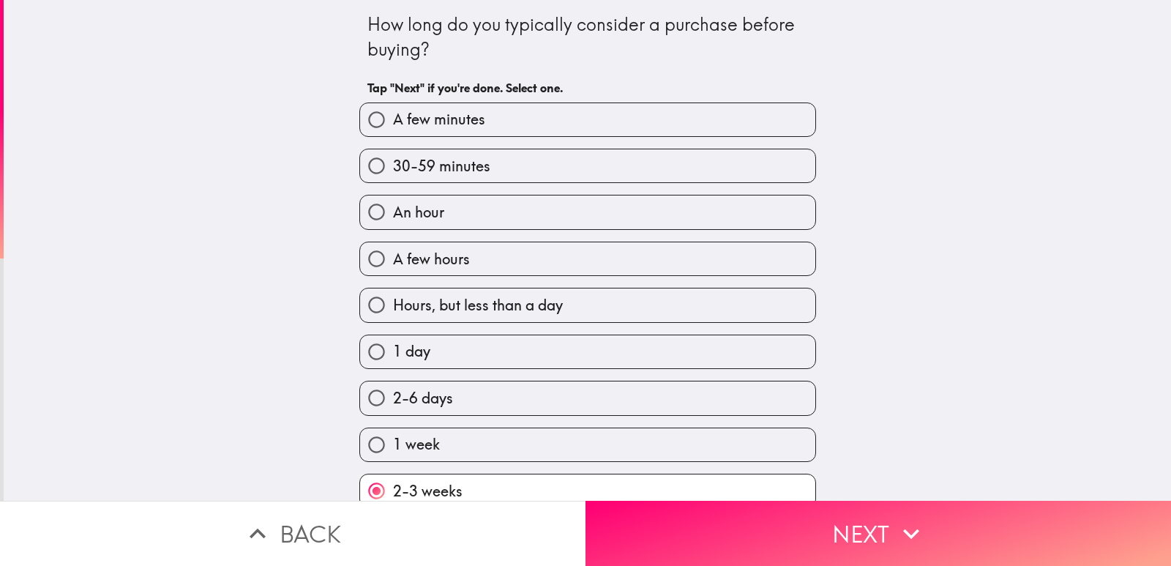
scroll to position [18, 0]
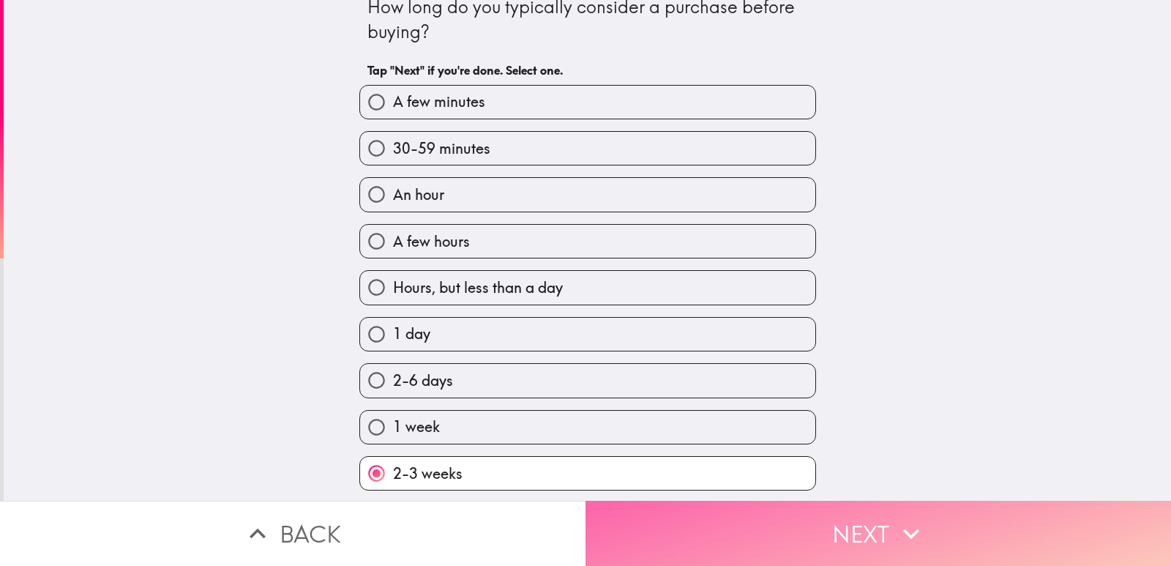
click at [758, 528] on button "Next" at bounding box center [879, 533] width 586 height 65
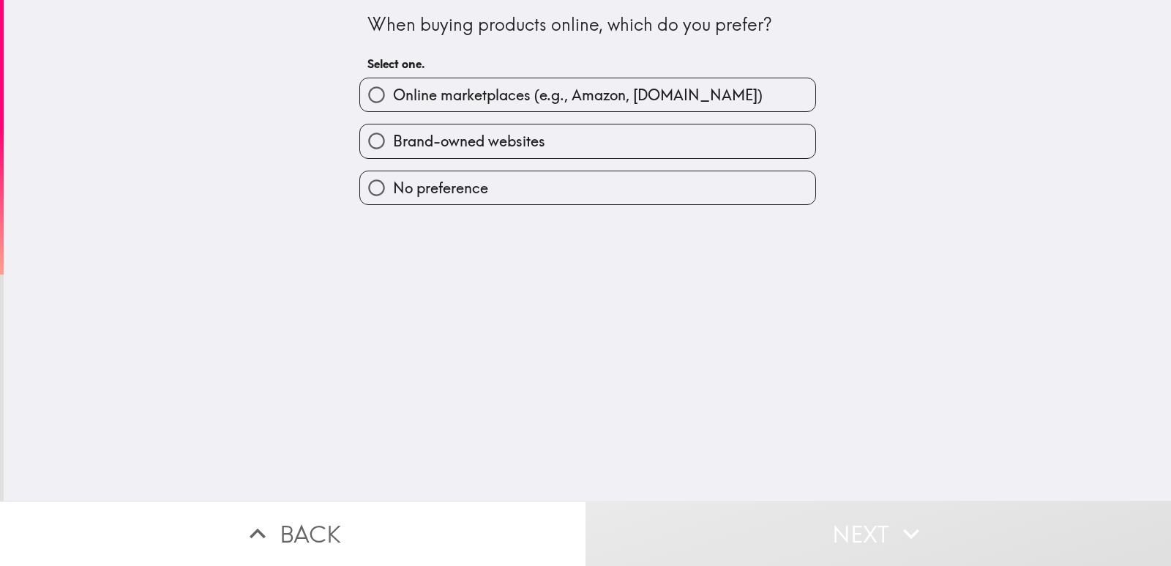
click at [658, 96] on span "Online marketplaces (e.g., Amazon, [DOMAIN_NAME])" at bounding box center [578, 95] width 370 height 20
click at [393, 96] on input "Online marketplaces (e.g., Amazon, [DOMAIN_NAME])" at bounding box center [376, 94] width 33 height 33
radio input "true"
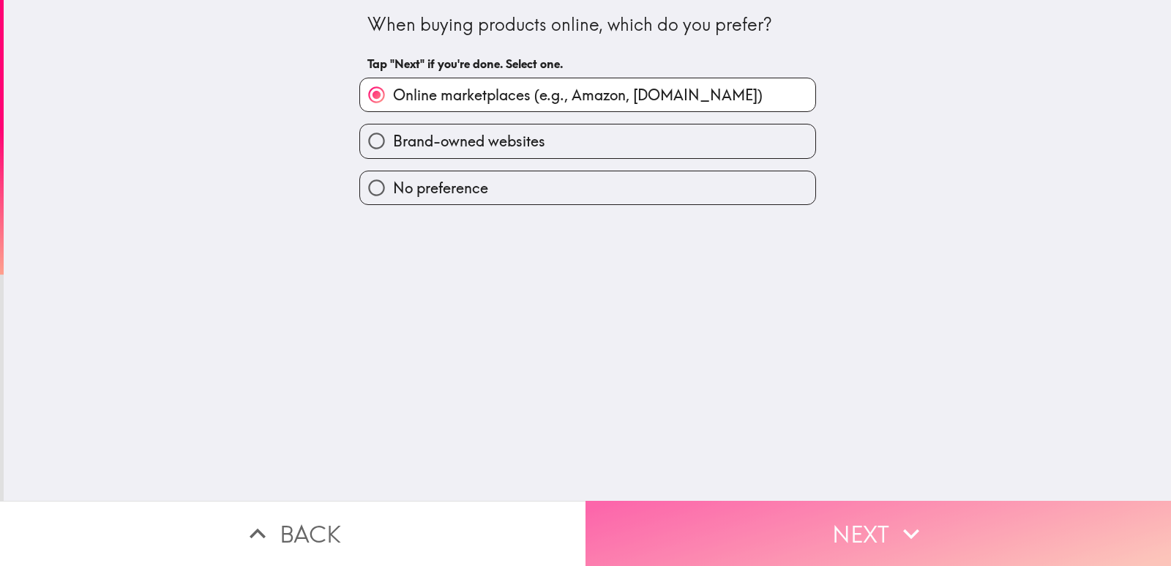
click at [788, 512] on button "Next" at bounding box center [879, 533] width 586 height 65
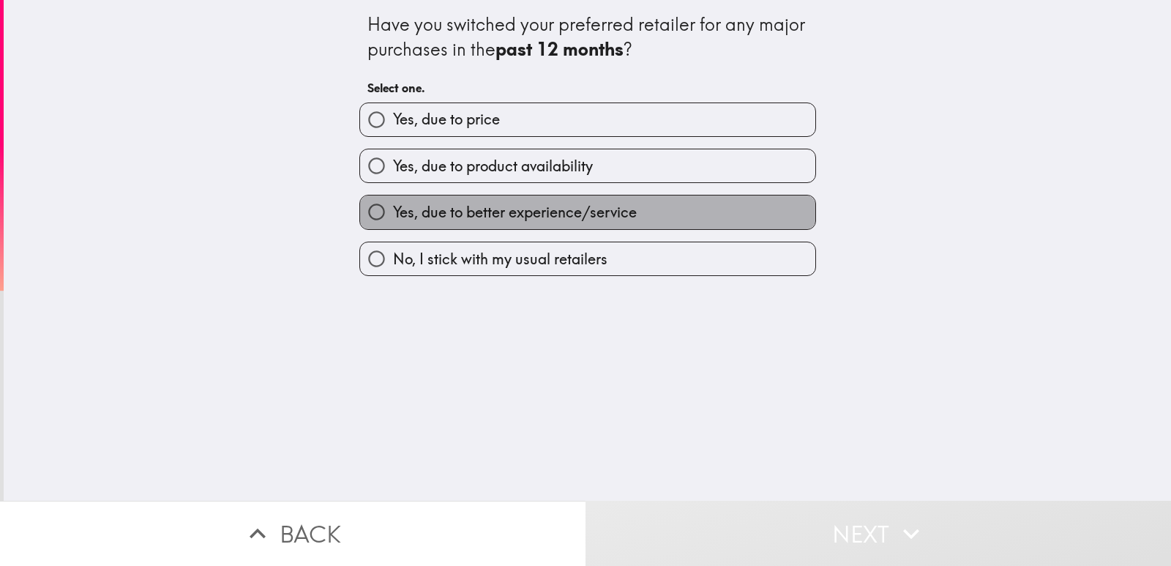
click at [698, 221] on label "Yes, due to better experience/service" at bounding box center [587, 211] width 455 height 33
click at [393, 221] on input "Yes, due to better experience/service" at bounding box center [376, 211] width 33 height 33
radio input "true"
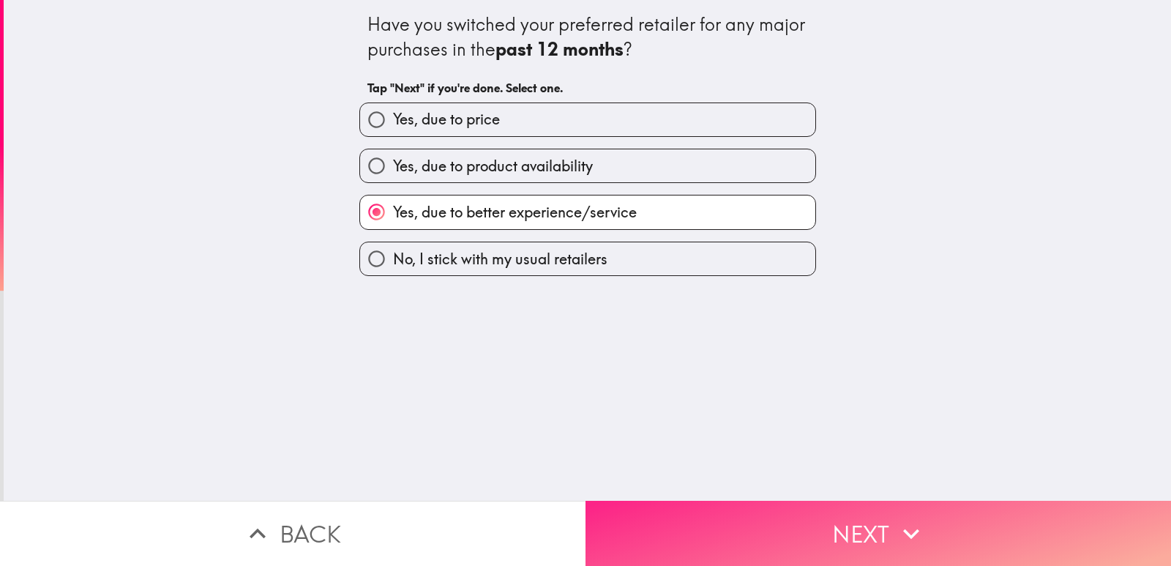
click at [792, 515] on button "Next" at bounding box center [879, 533] width 586 height 65
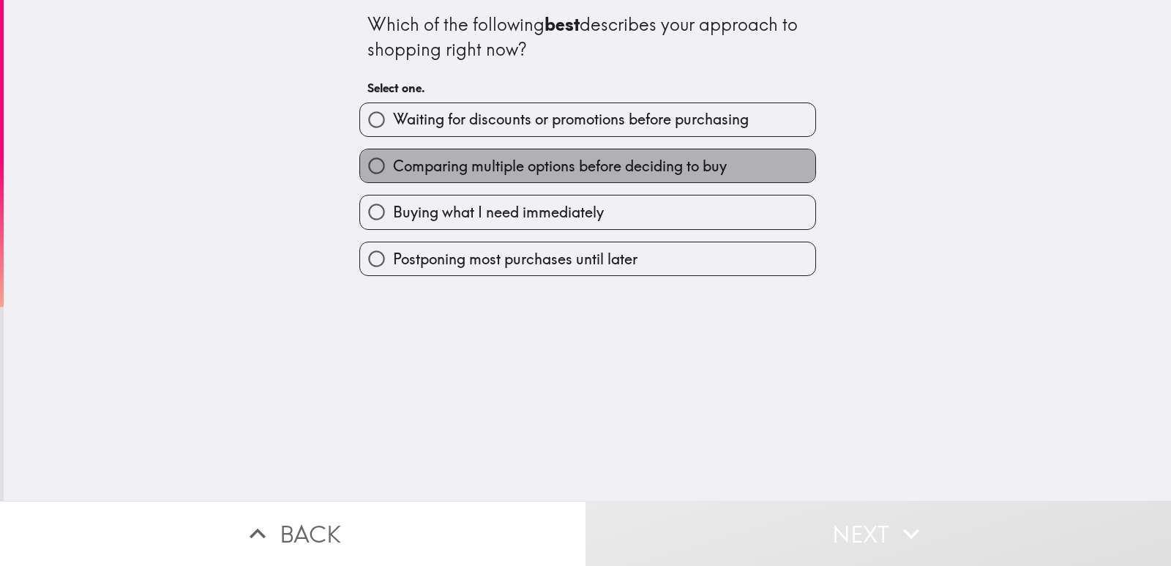
click at [696, 166] on span "Comparing multiple options before deciding to buy" at bounding box center [560, 166] width 334 height 20
click at [393, 166] on input "Comparing multiple options before deciding to buy" at bounding box center [376, 165] width 33 height 33
radio input "true"
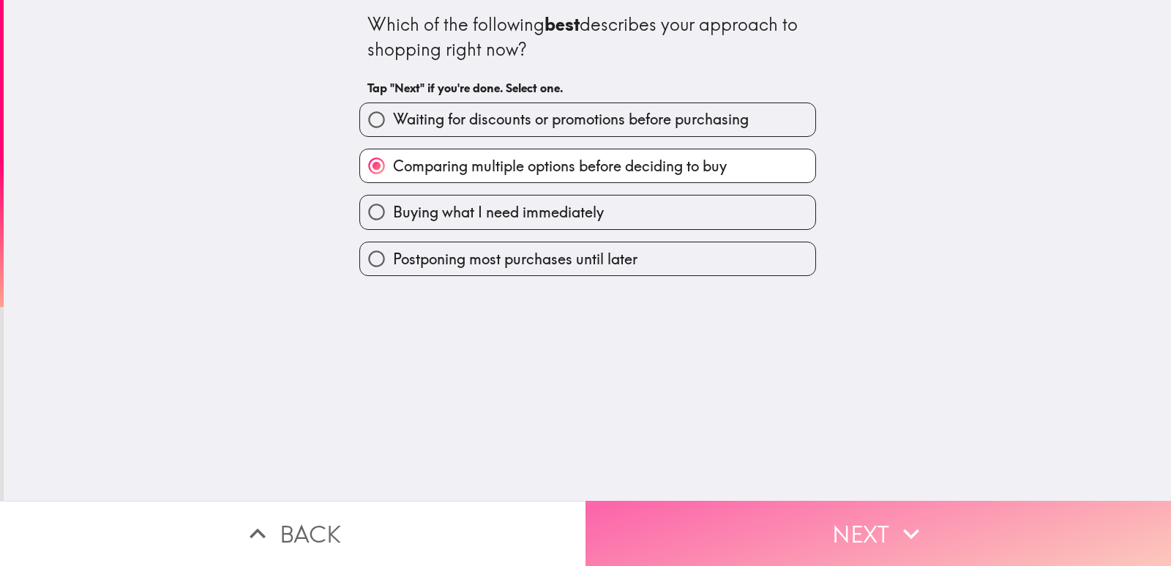
click at [759, 537] on button "Next" at bounding box center [879, 533] width 586 height 65
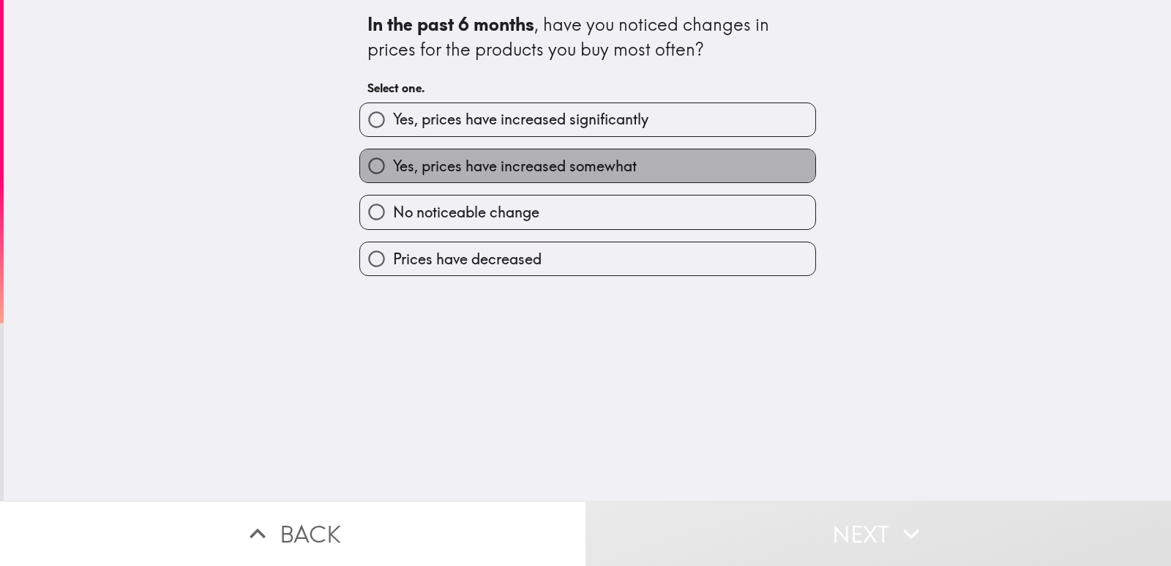
click at [671, 173] on label "Yes, prices have increased somewhat" at bounding box center [587, 165] width 455 height 33
click at [393, 173] on input "Yes, prices have increased somewhat" at bounding box center [376, 165] width 33 height 33
radio input "true"
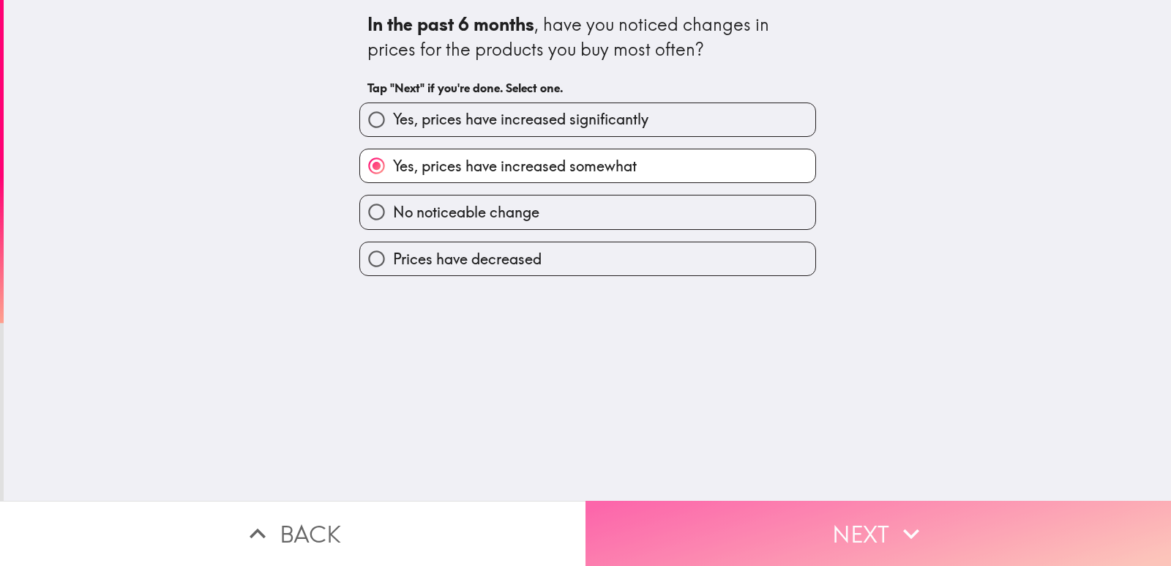
click at [728, 541] on button "Next" at bounding box center [879, 533] width 586 height 65
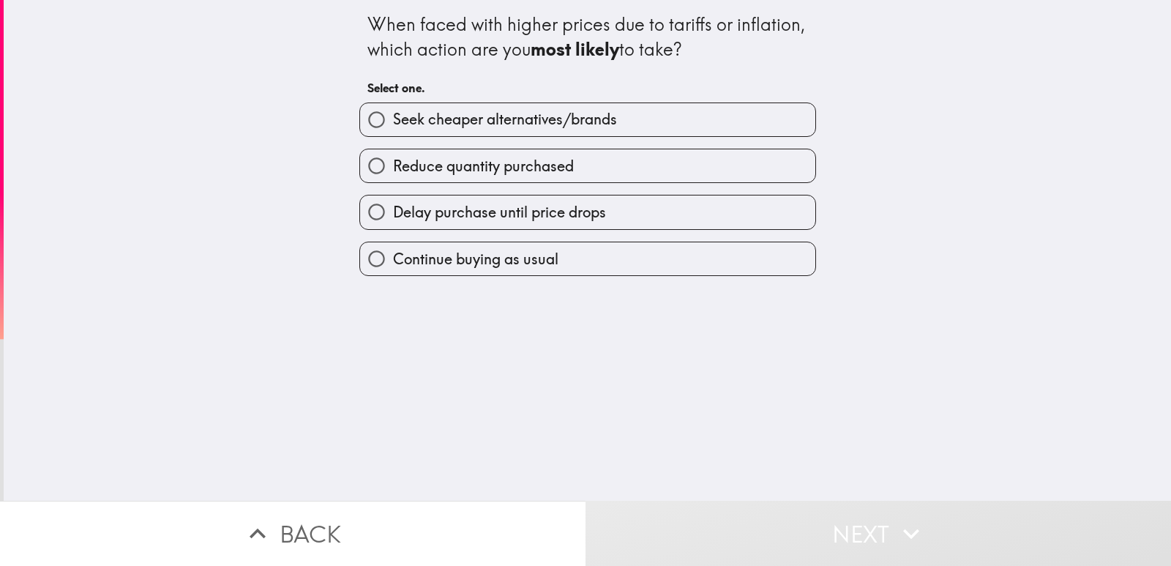
click at [657, 123] on label "Seek cheaper alternatives/brands" at bounding box center [587, 119] width 455 height 33
click at [393, 123] on input "Seek cheaper alternatives/brands" at bounding box center [376, 119] width 33 height 33
radio input "true"
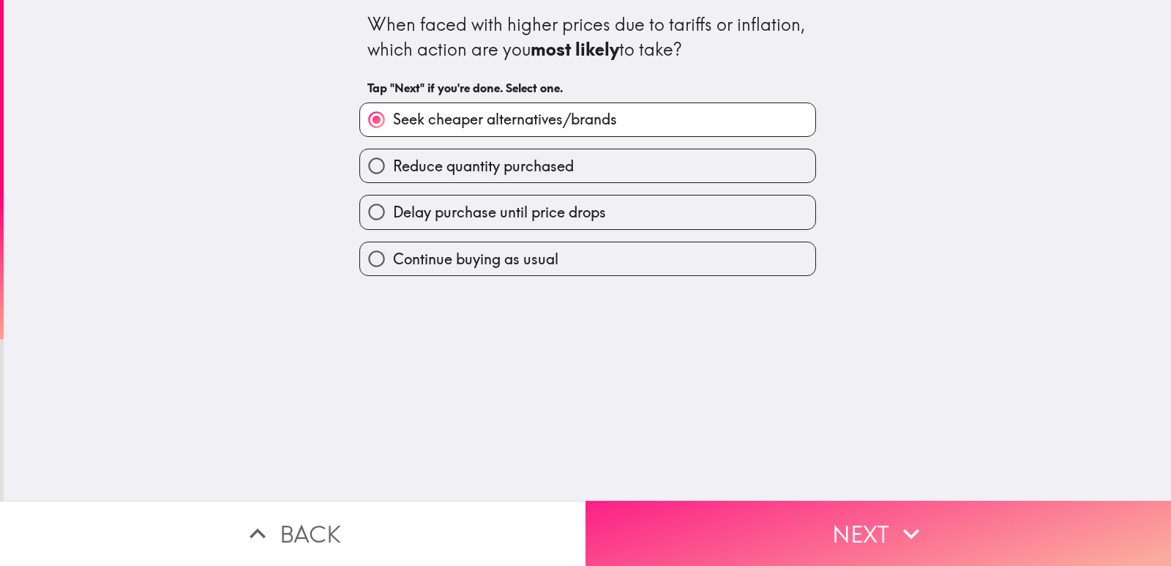
click at [740, 501] on button "Next" at bounding box center [879, 533] width 586 height 65
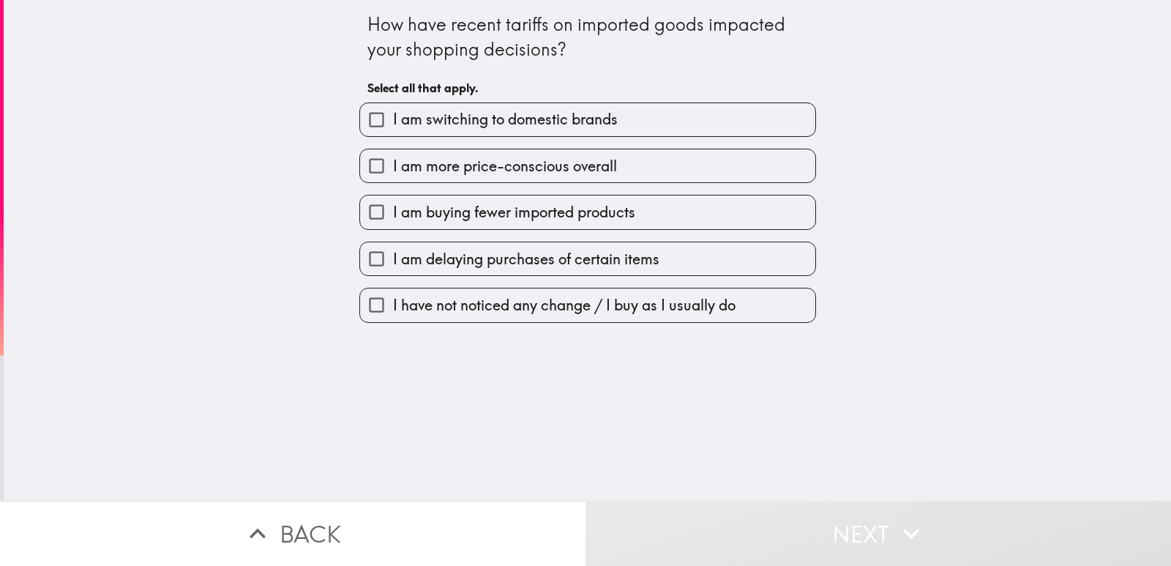
click at [609, 173] on label "I am more price-conscious overall" at bounding box center [587, 165] width 455 height 33
click at [393, 173] on input "I am more price-conscious overall" at bounding box center [376, 165] width 33 height 33
checkbox input "true"
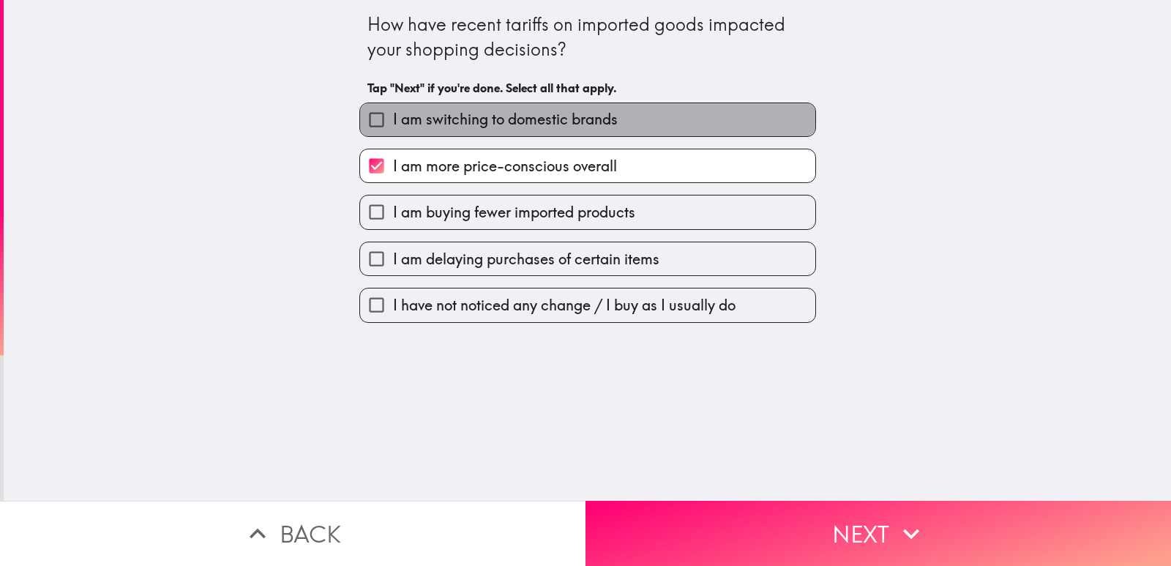
click at [588, 125] on span "I am switching to domestic brands" at bounding box center [505, 119] width 225 height 20
click at [393, 125] on input "I am switching to domestic brands" at bounding box center [376, 119] width 33 height 33
checkbox input "true"
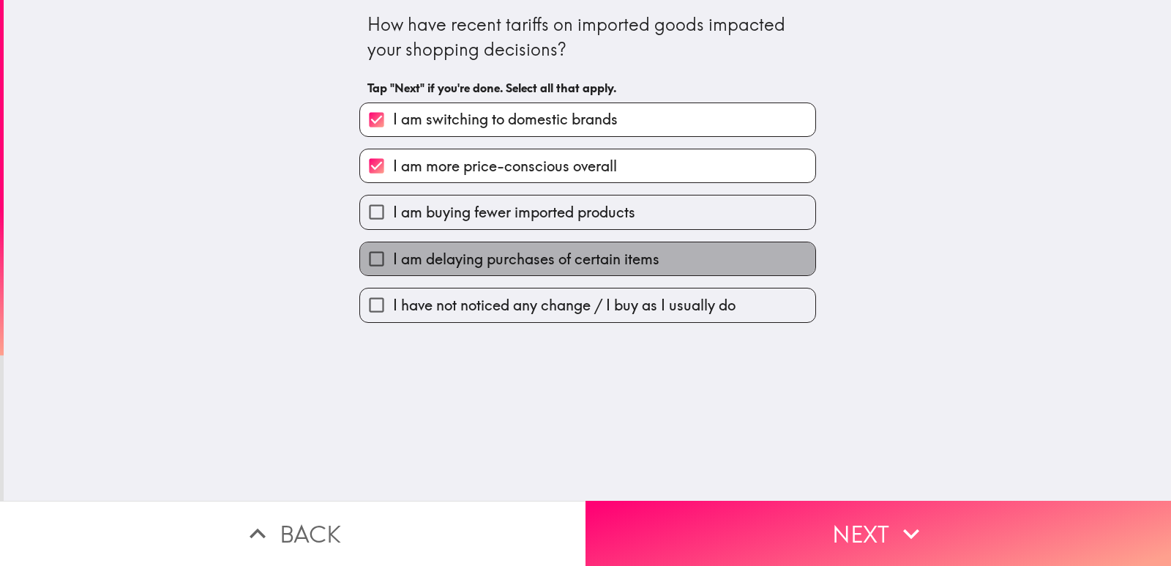
click at [605, 261] on span "I am delaying purchases of certain items" at bounding box center [526, 259] width 266 height 20
click at [393, 261] on input "I am delaying purchases of certain items" at bounding box center [376, 258] width 33 height 33
checkbox input "true"
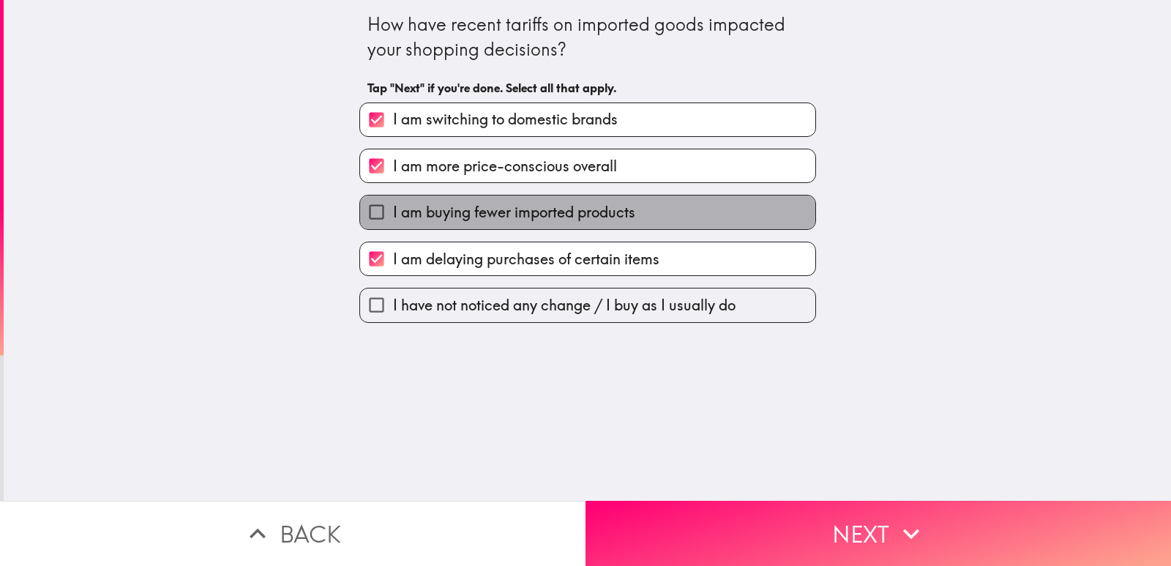
click at [585, 205] on span "I am buying fewer imported products" at bounding box center [514, 212] width 242 height 20
click at [393, 205] on input "I am buying fewer imported products" at bounding box center [376, 211] width 33 height 33
checkbox input "true"
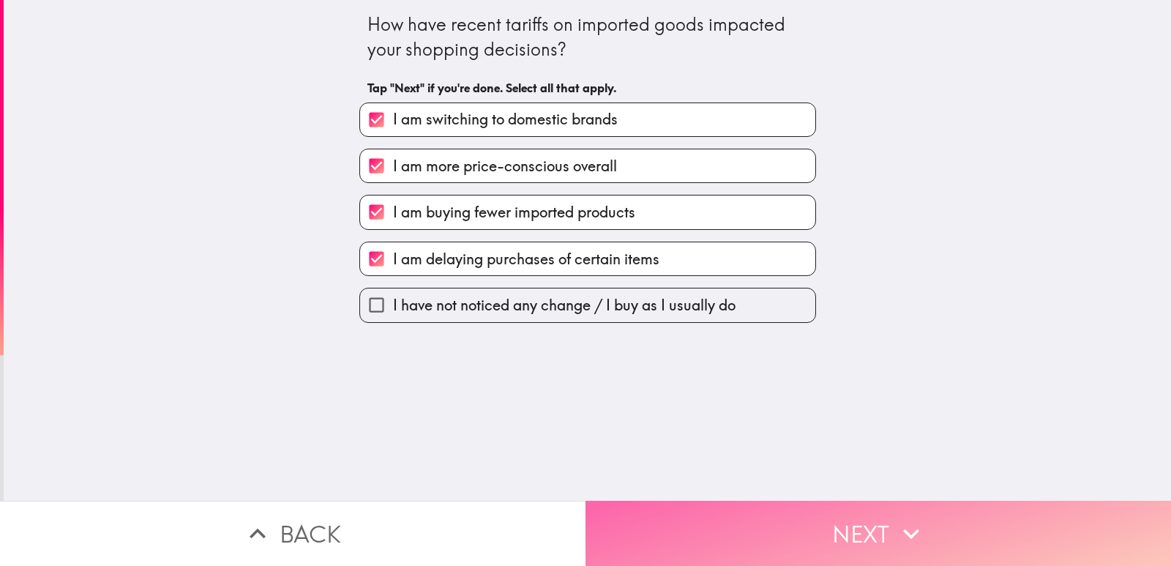
click at [715, 510] on button "Next" at bounding box center [879, 533] width 586 height 65
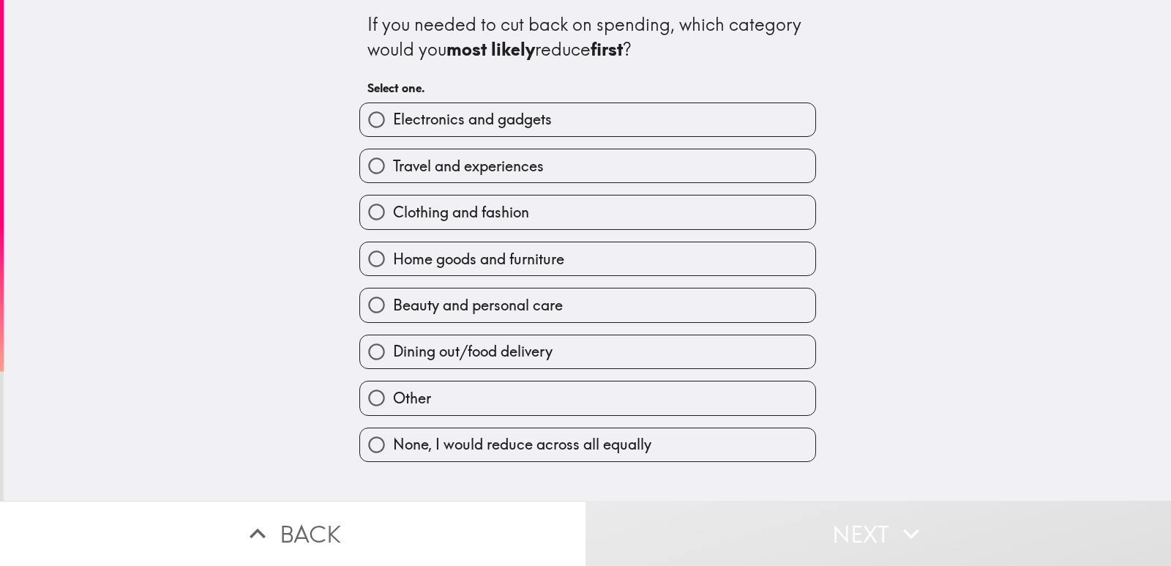
click at [703, 157] on label "Travel and experiences" at bounding box center [587, 165] width 455 height 33
click at [393, 157] on input "Travel and experiences" at bounding box center [376, 165] width 33 height 33
radio input "true"
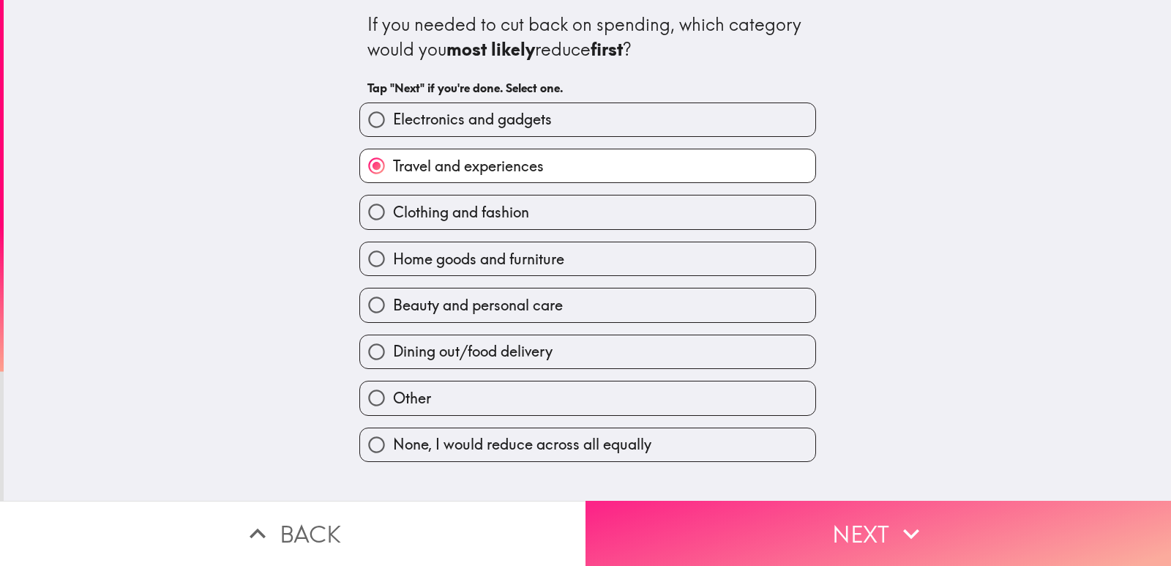
click at [791, 522] on button "Next" at bounding box center [879, 533] width 586 height 65
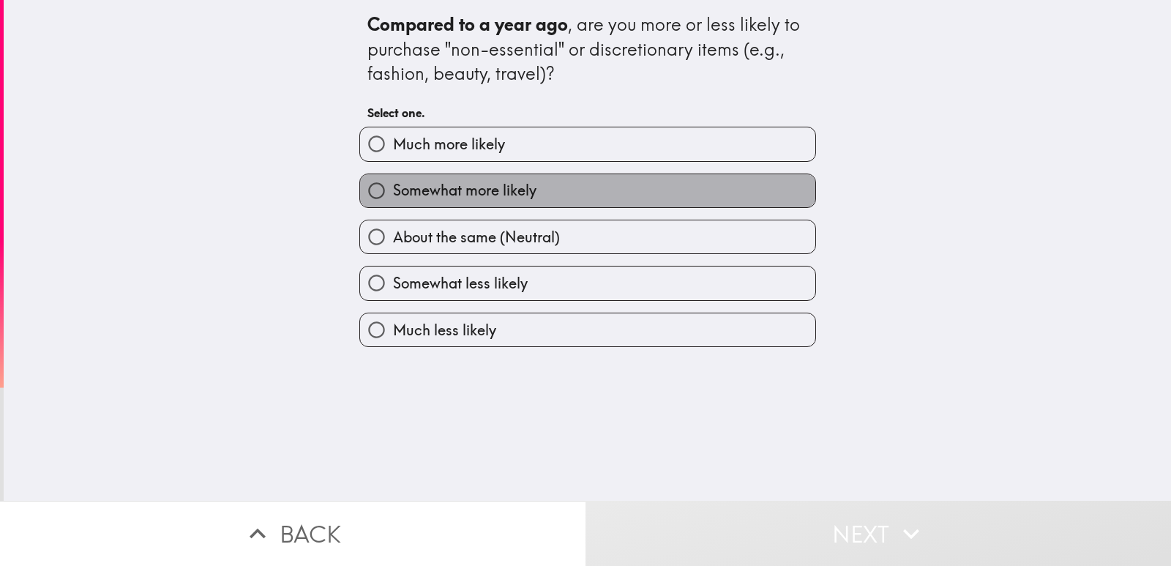
click at [653, 197] on label "Somewhat more likely" at bounding box center [587, 190] width 455 height 33
click at [393, 197] on input "Somewhat more likely" at bounding box center [376, 190] width 33 height 33
radio input "true"
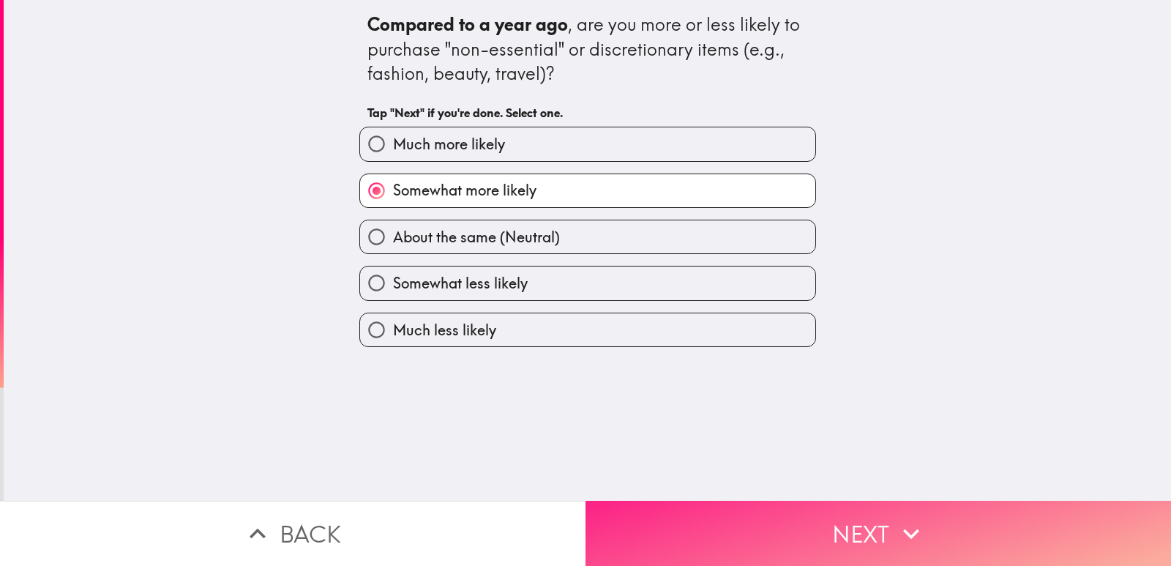
click at [733, 504] on button "Next" at bounding box center [879, 533] width 586 height 65
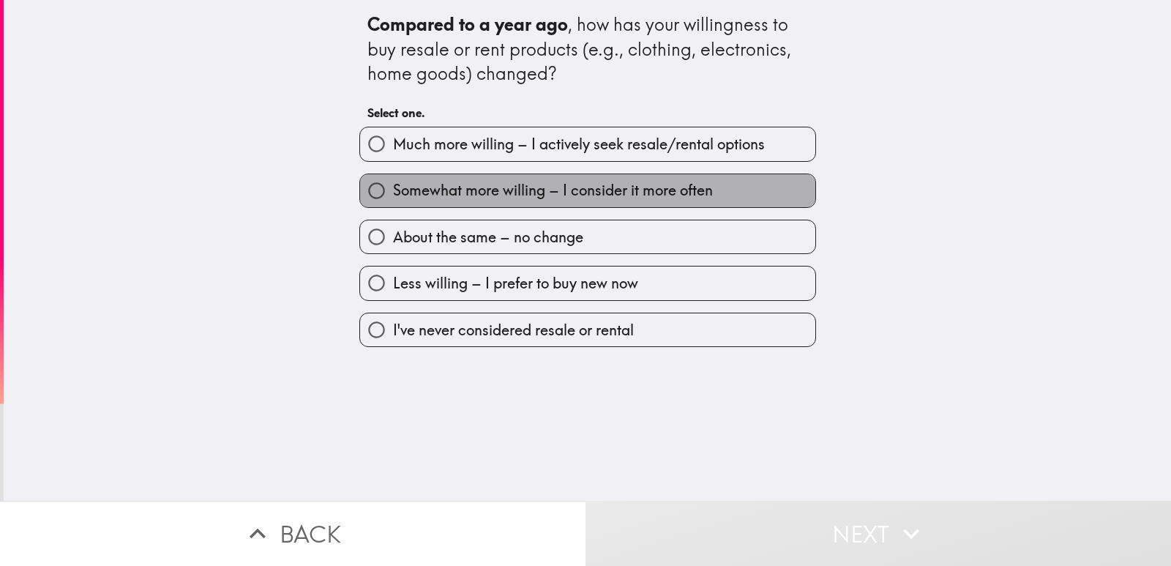
click at [627, 198] on span "Somewhat more willing – I consider it more often" at bounding box center [553, 190] width 320 height 20
click at [393, 198] on input "Somewhat more willing – I consider it more often" at bounding box center [376, 190] width 33 height 33
radio input "true"
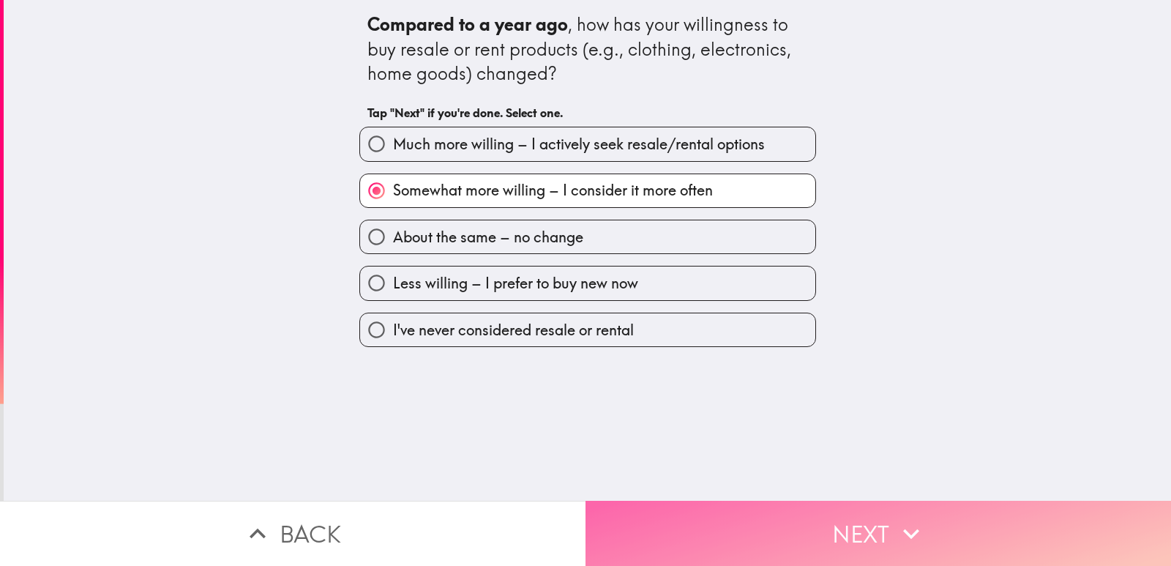
click at [706, 524] on button "Next" at bounding box center [879, 533] width 586 height 65
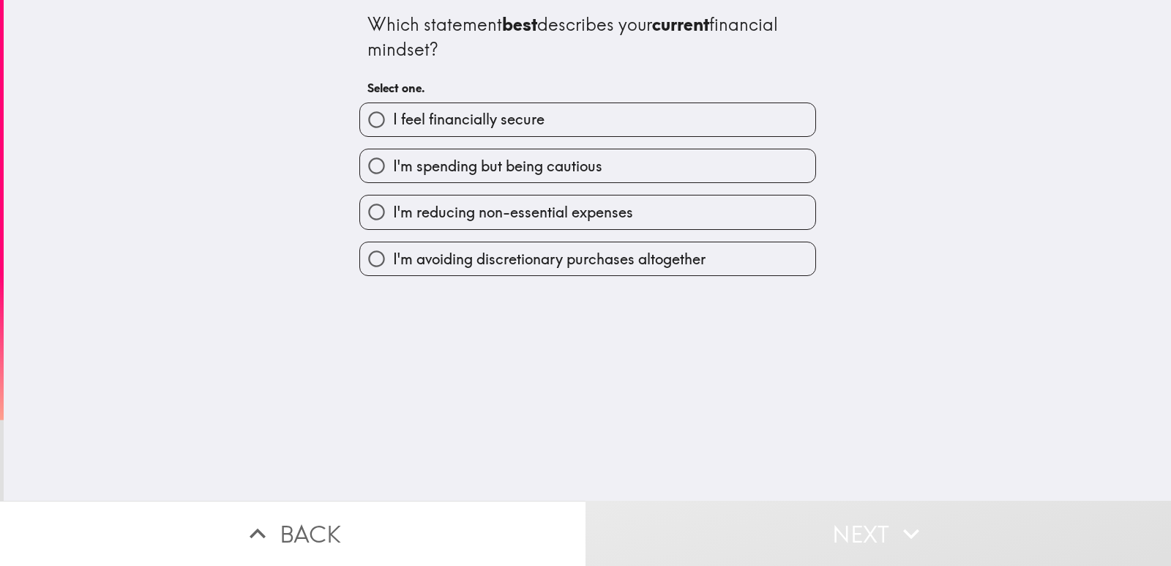
click at [624, 154] on label "I'm spending but being cautious" at bounding box center [587, 165] width 455 height 33
click at [393, 154] on input "I'm spending but being cautious" at bounding box center [376, 165] width 33 height 33
radio input "true"
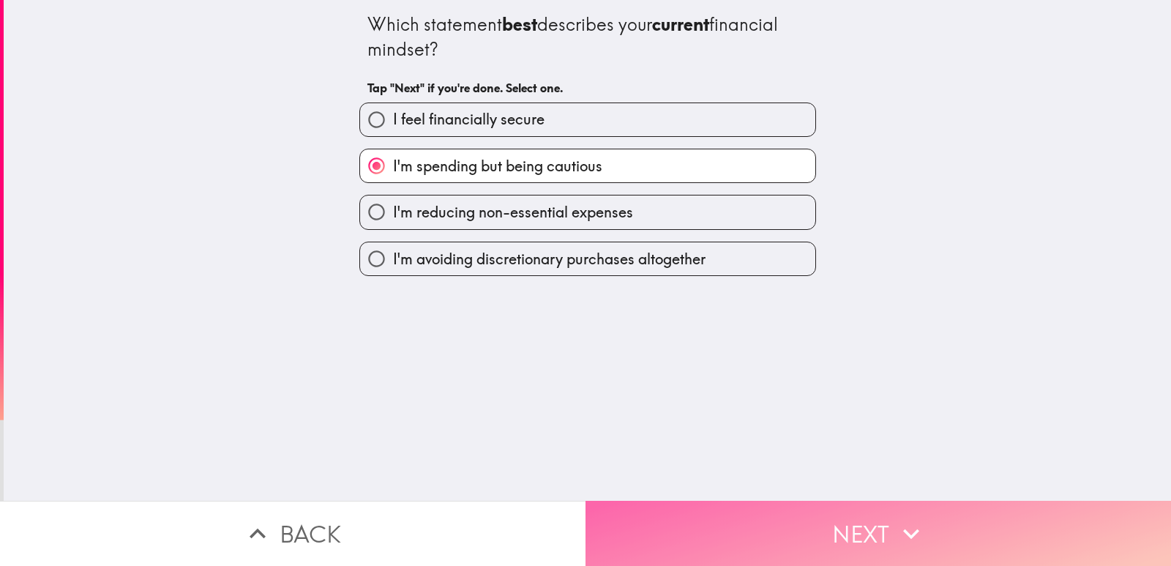
click at [732, 518] on button "Next" at bounding box center [879, 533] width 586 height 65
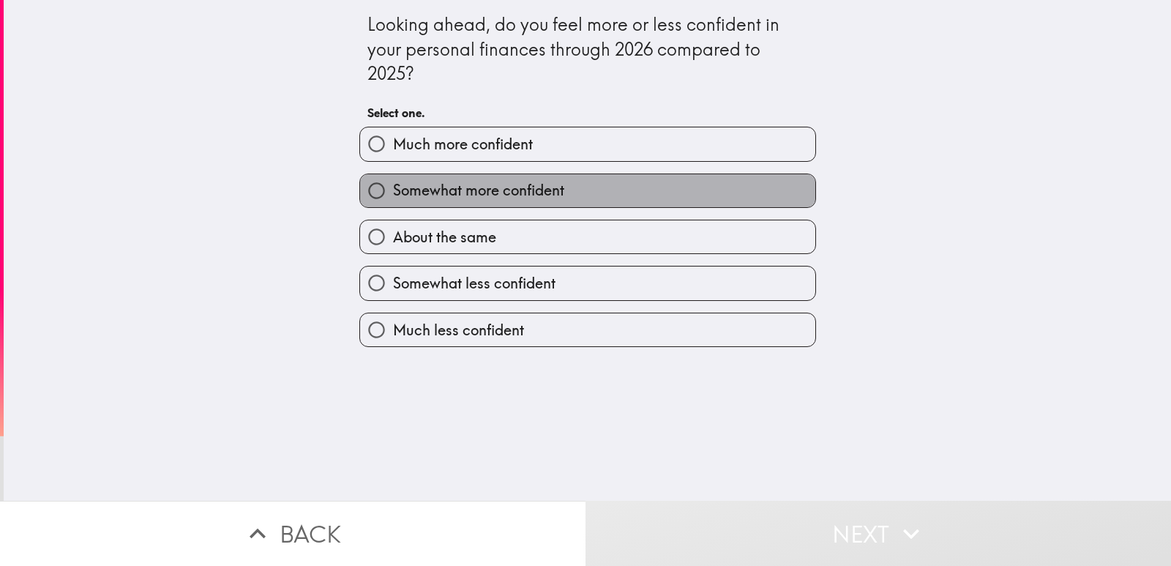
click at [605, 180] on label "Somewhat more confident" at bounding box center [587, 190] width 455 height 33
click at [393, 180] on input "Somewhat more confident" at bounding box center [376, 190] width 33 height 33
radio input "true"
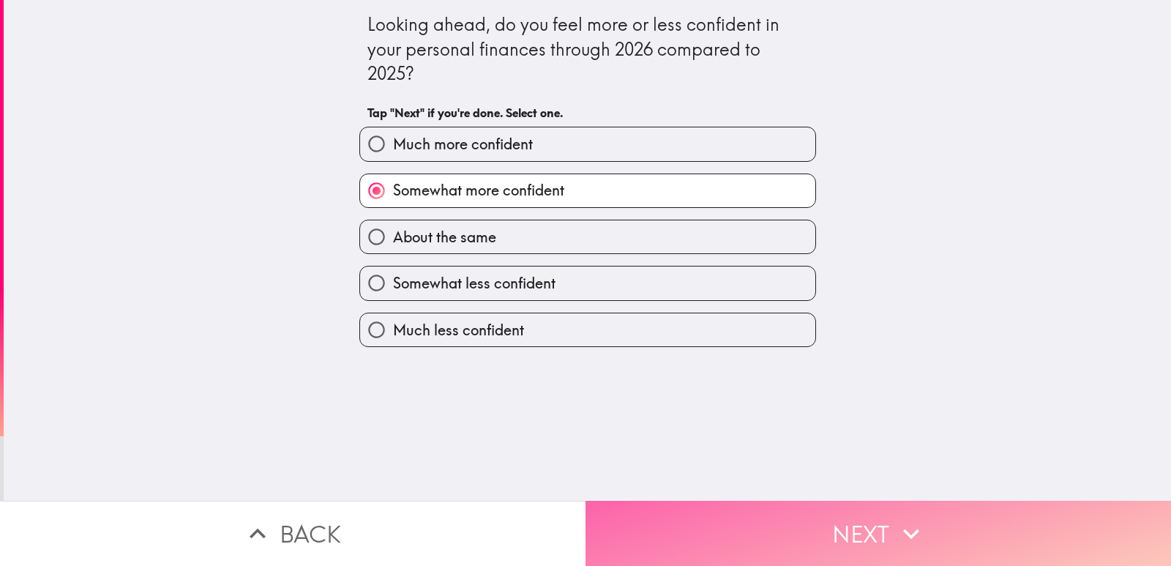
click at [736, 542] on button "Next" at bounding box center [879, 533] width 586 height 65
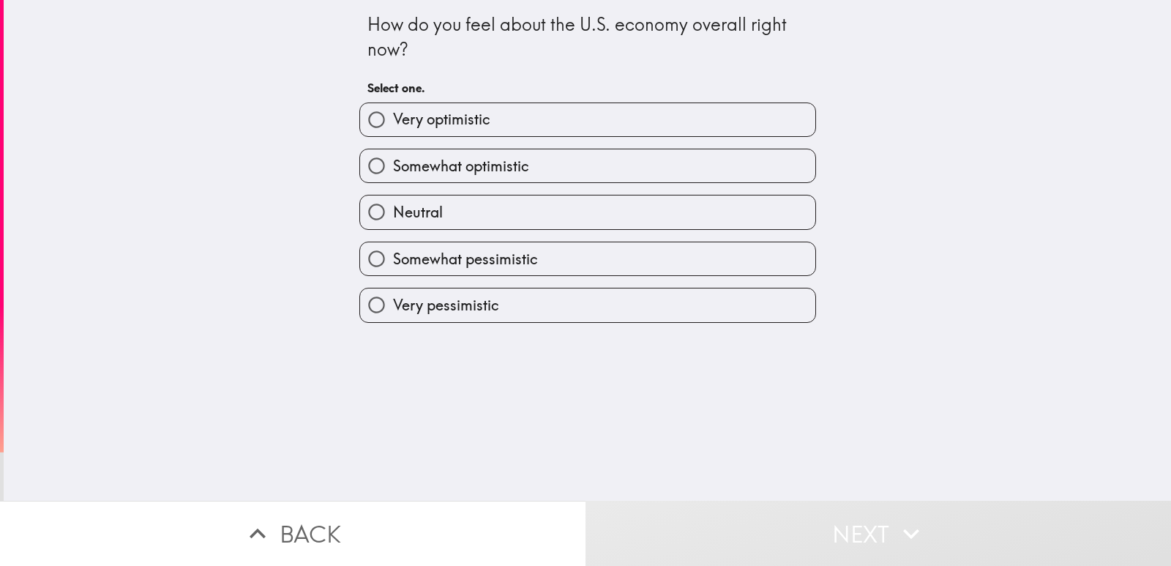
click at [629, 171] on label "Somewhat optimistic" at bounding box center [587, 165] width 455 height 33
click at [393, 171] on input "Somewhat optimistic" at bounding box center [376, 165] width 33 height 33
radio input "true"
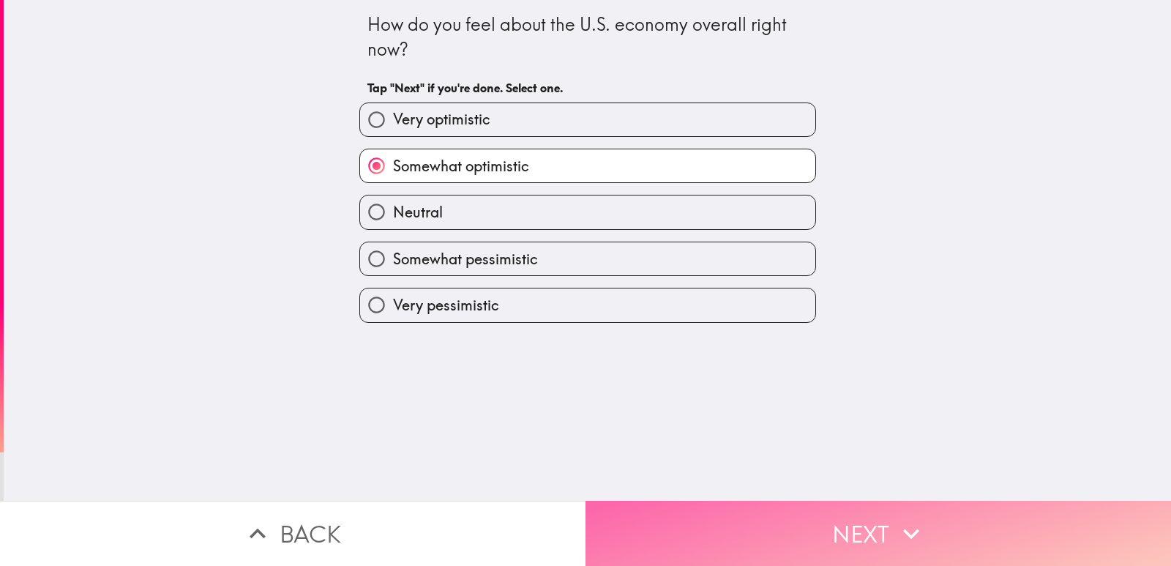
click at [717, 513] on button "Next" at bounding box center [879, 533] width 586 height 65
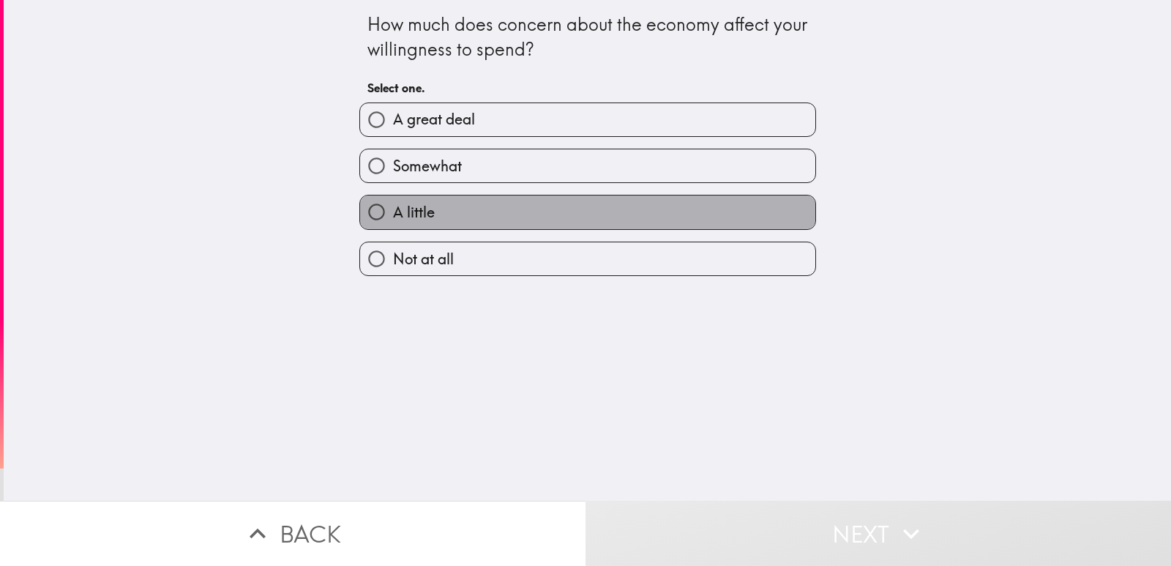
click at [620, 222] on label "A little" at bounding box center [587, 211] width 455 height 33
click at [393, 222] on input "A little" at bounding box center [376, 211] width 33 height 33
radio input "true"
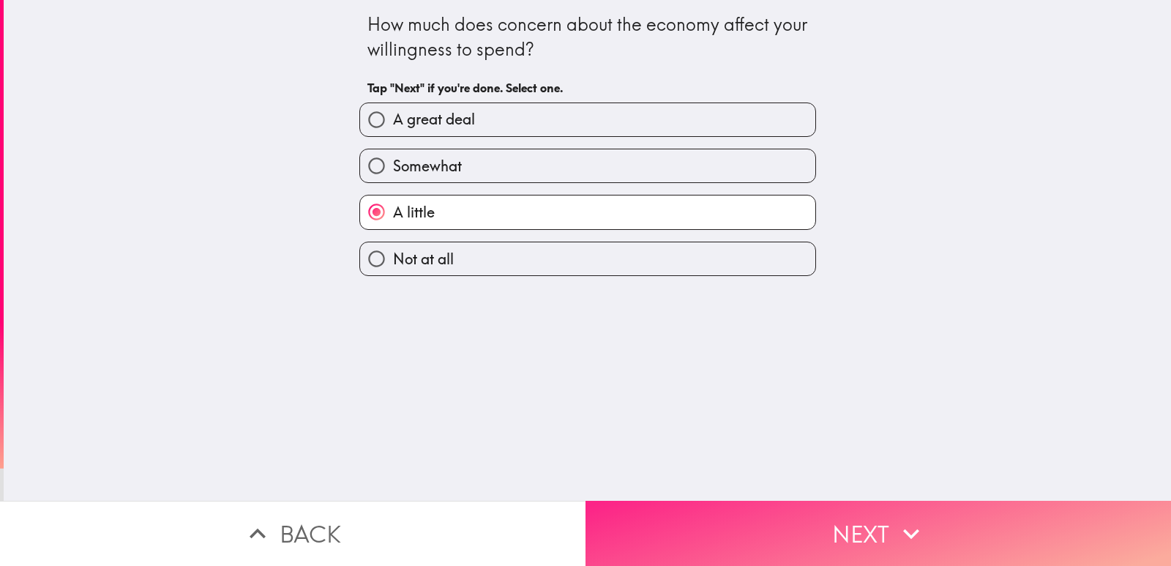
click at [708, 516] on button "Next" at bounding box center [879, 533] width 586 height 65
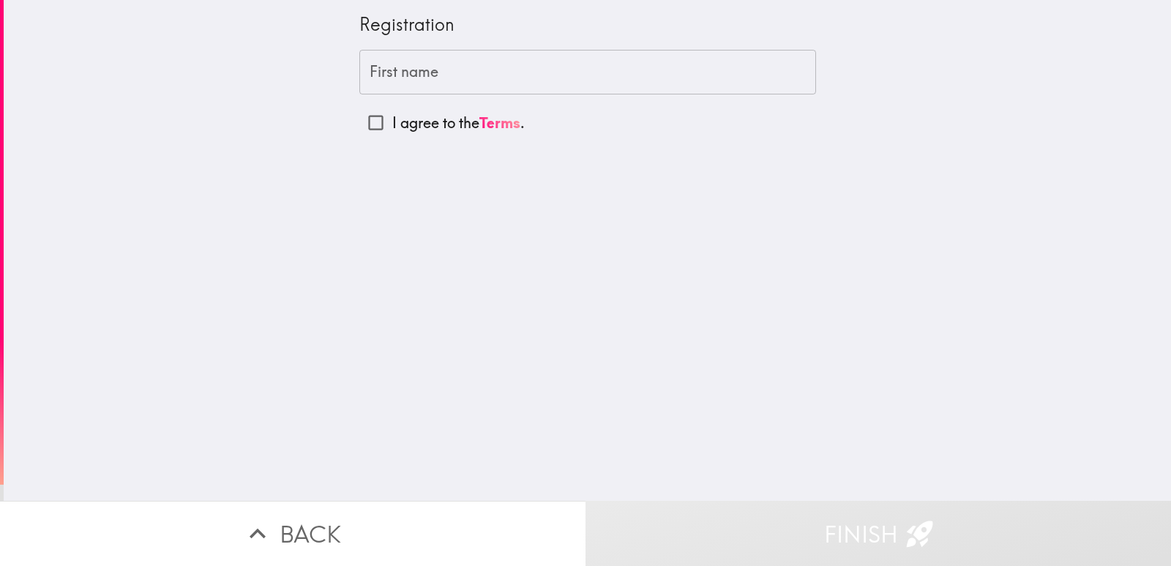
drag, startPoint x: 501, startPoint y: 35, endPoint x: 504, endPoint y: 56, distance: 21.3
click at [501, 36] on div "Registration" at bounding box center [587, 24] width 457 height 25
click at [504, 65] on input "First name" at bounding box center [587, 72] width 457 height 45
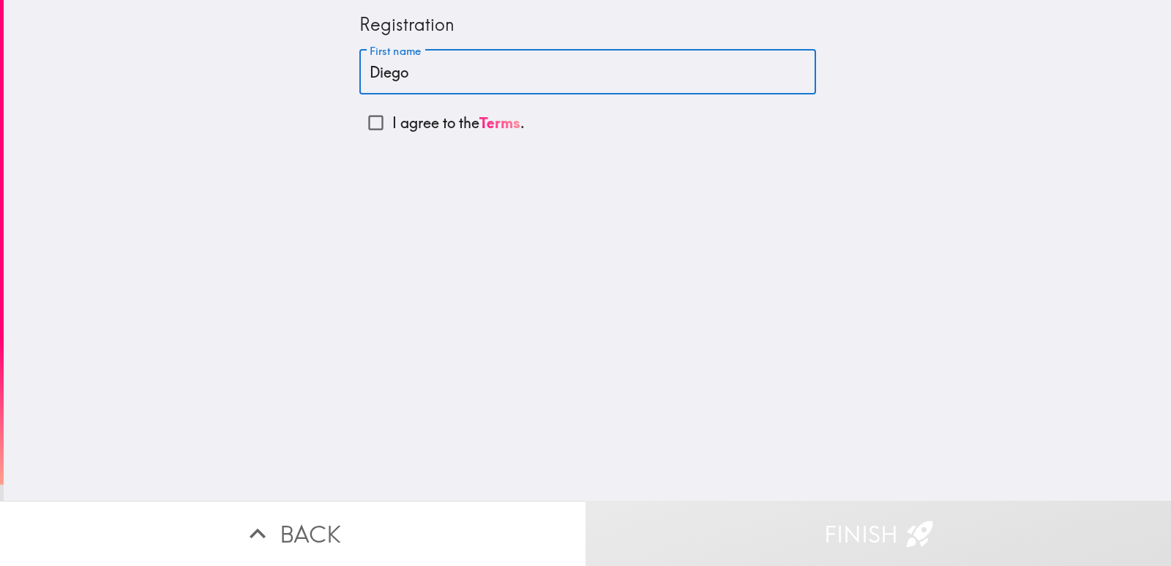
type input "Diego"
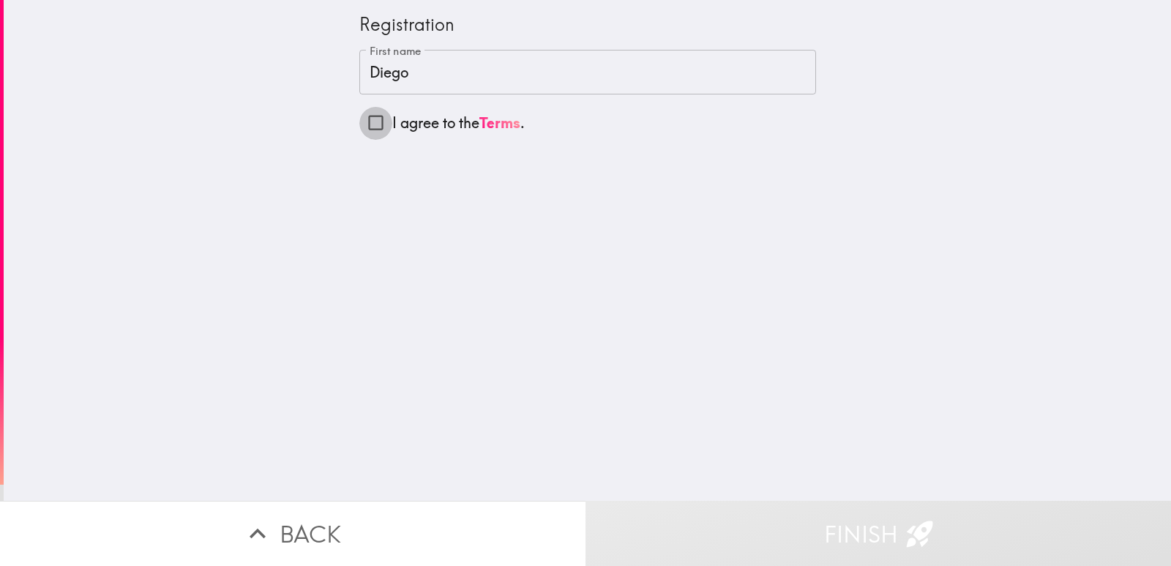
click at [367, 122] on input "I agree to the Terms ." at bounding box center [375, 122] width 33 height 33
checkbox input "true"
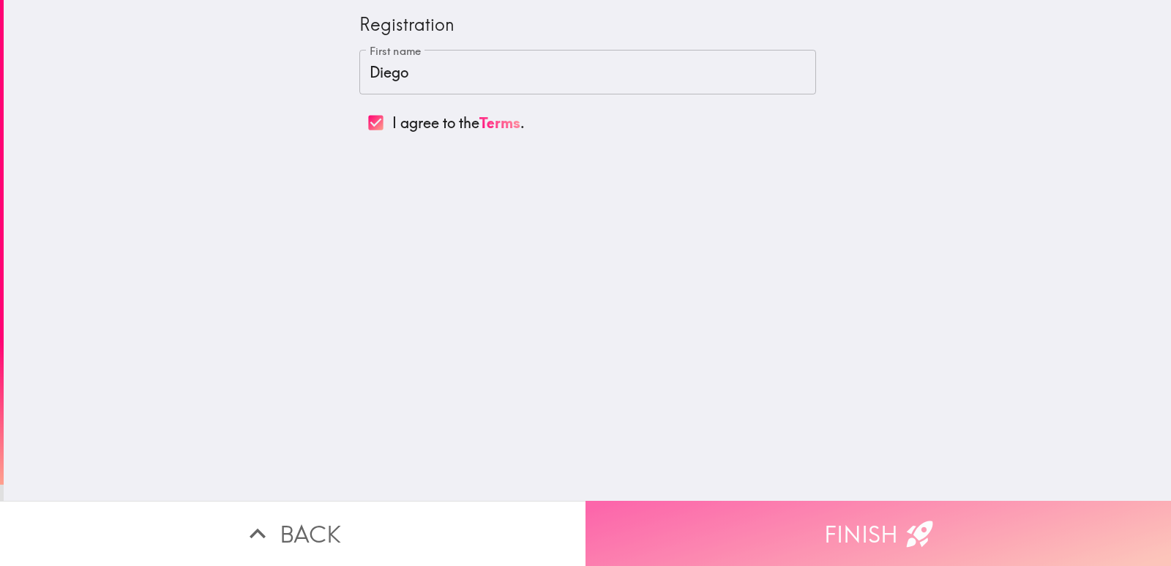
click at [710, 512] on button "Finish" at bounding box center [879, 533] width 586 height 65
